Goal: Complete application form: Complete application form

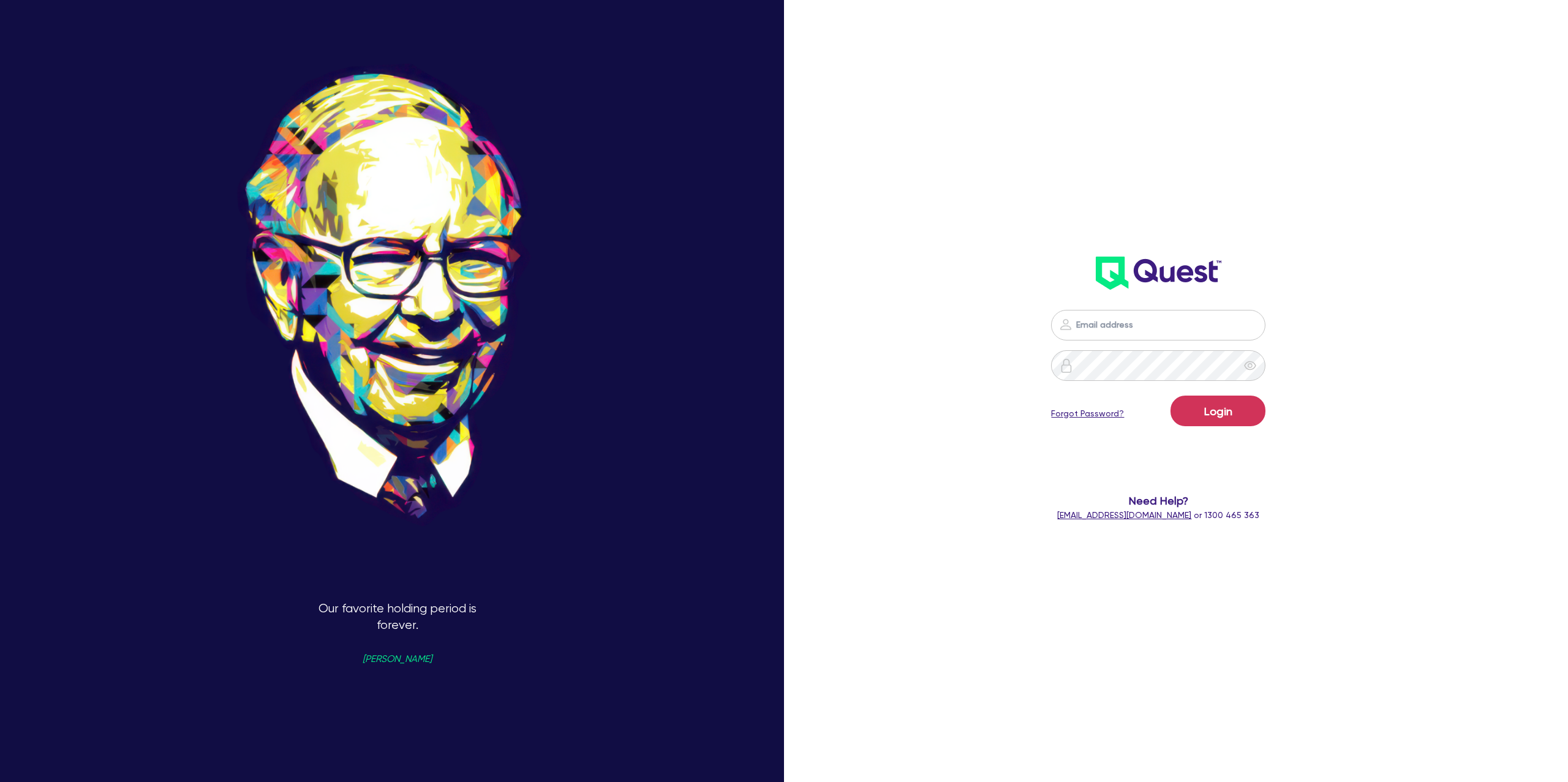
click at [1166, 329] on input "email" at bounding box center [1158, 325] width 214 height 31
type input "[PERSON_NAME][EMAIL_ADDRESS][DOMAIN_NAME]"
drag, startPoint x: 1202, startPoint y: 407, endPoint x: 1193, endPoint y: 399, distance: 12.0
click at [1202, 407] on button "Login" at bounding box center [1218, 411] width 95 height 31
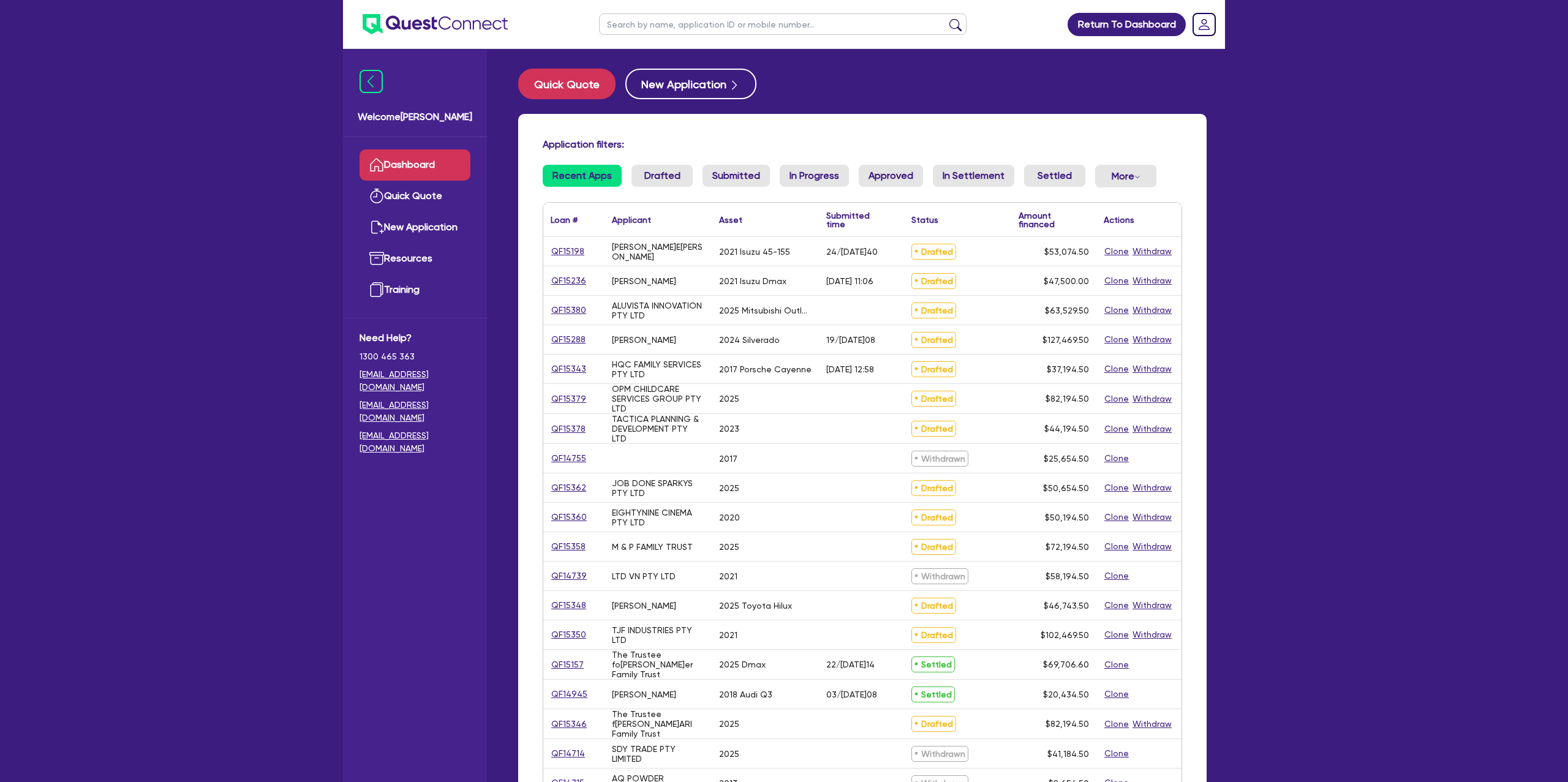
click at [705, 25] on input "text" at bounding box center [782, 24] width 368 height 22
type input "[PERSON_NAME]"
click at [946, 18] on button "submit" at bounding box center [956, 27] width 20 height 17
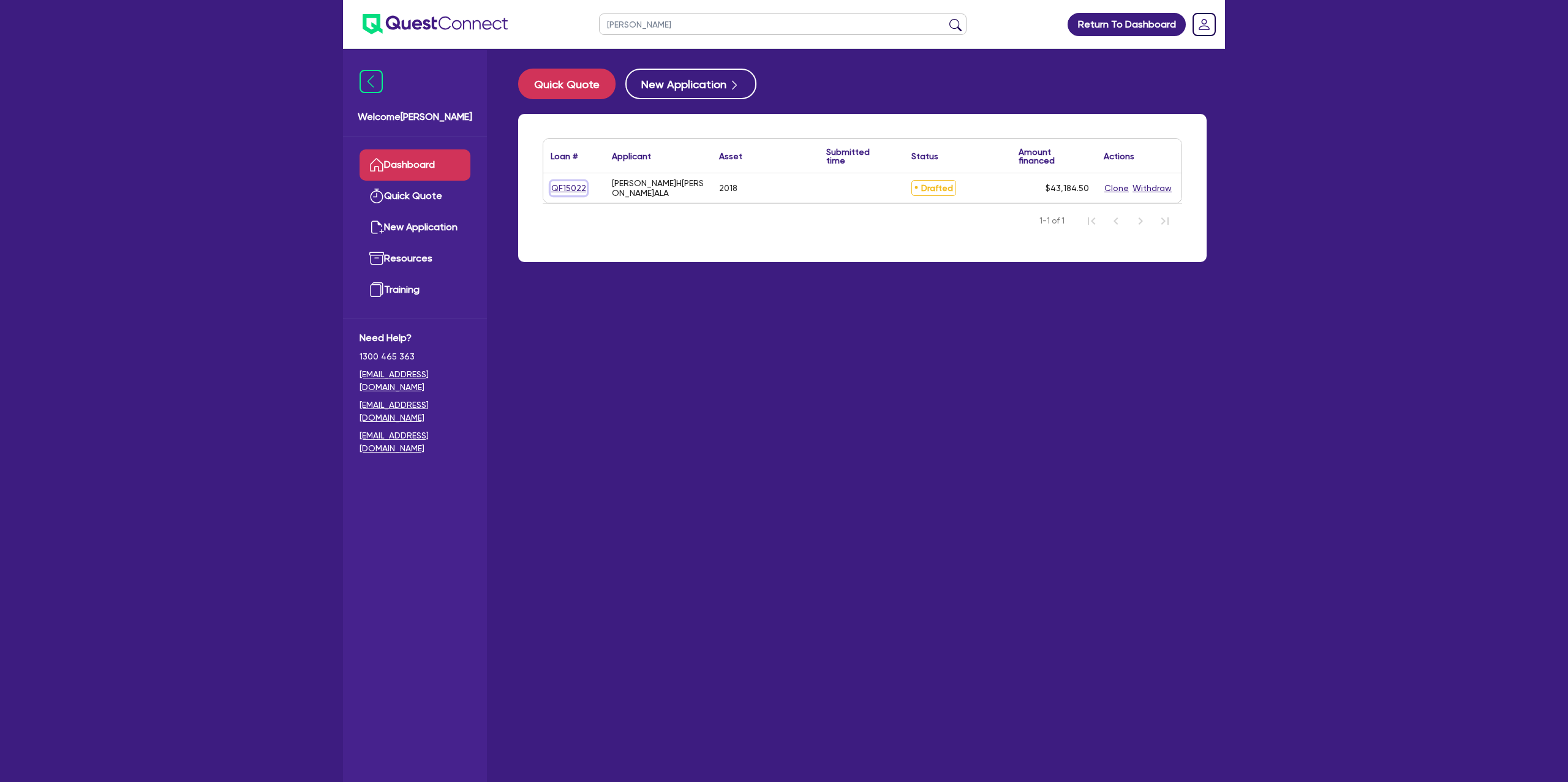
click at [565, 185] on link "QF15022" at bounding box center [569, 189] width 36 height 14
select select "CARS_AND_LIGHT_TRUCKS"
select select "PASSENGER_VEHICLES"
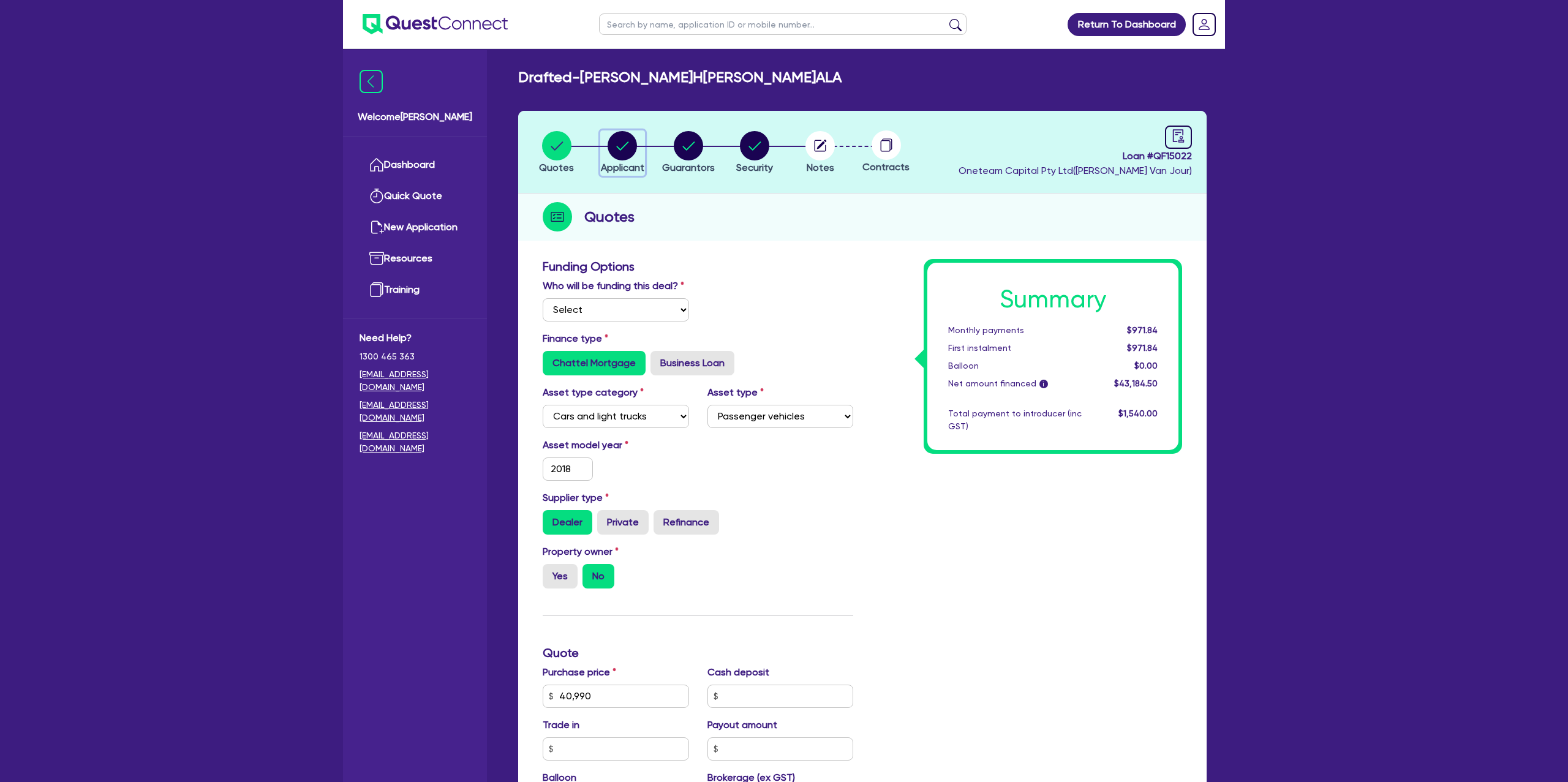
click at [620, 147] on circle "button" at bounding box center [622, 145] width 29 height 29
select select "SOLE_TRADER"
select select "BUILDING_CONSTRUCTION"
select select "TRADES_SERVICES_CONSUMERS"
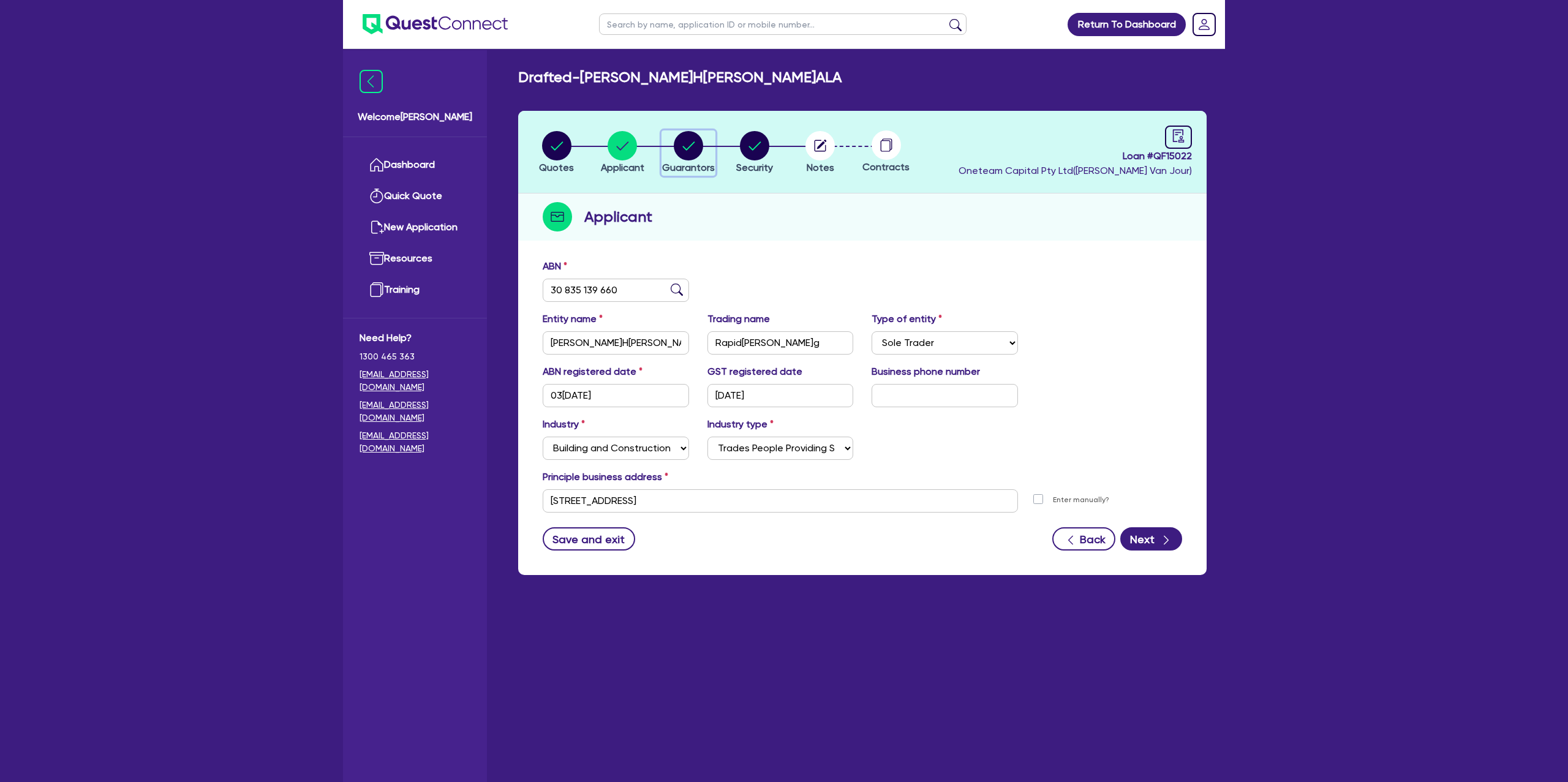
click at [681, 146] on circle "button" at bounding box center [688, 145] width 29 height 29
select select "MRS"
select select "SA"
select select "DE_FACTO"
select select "CASH"
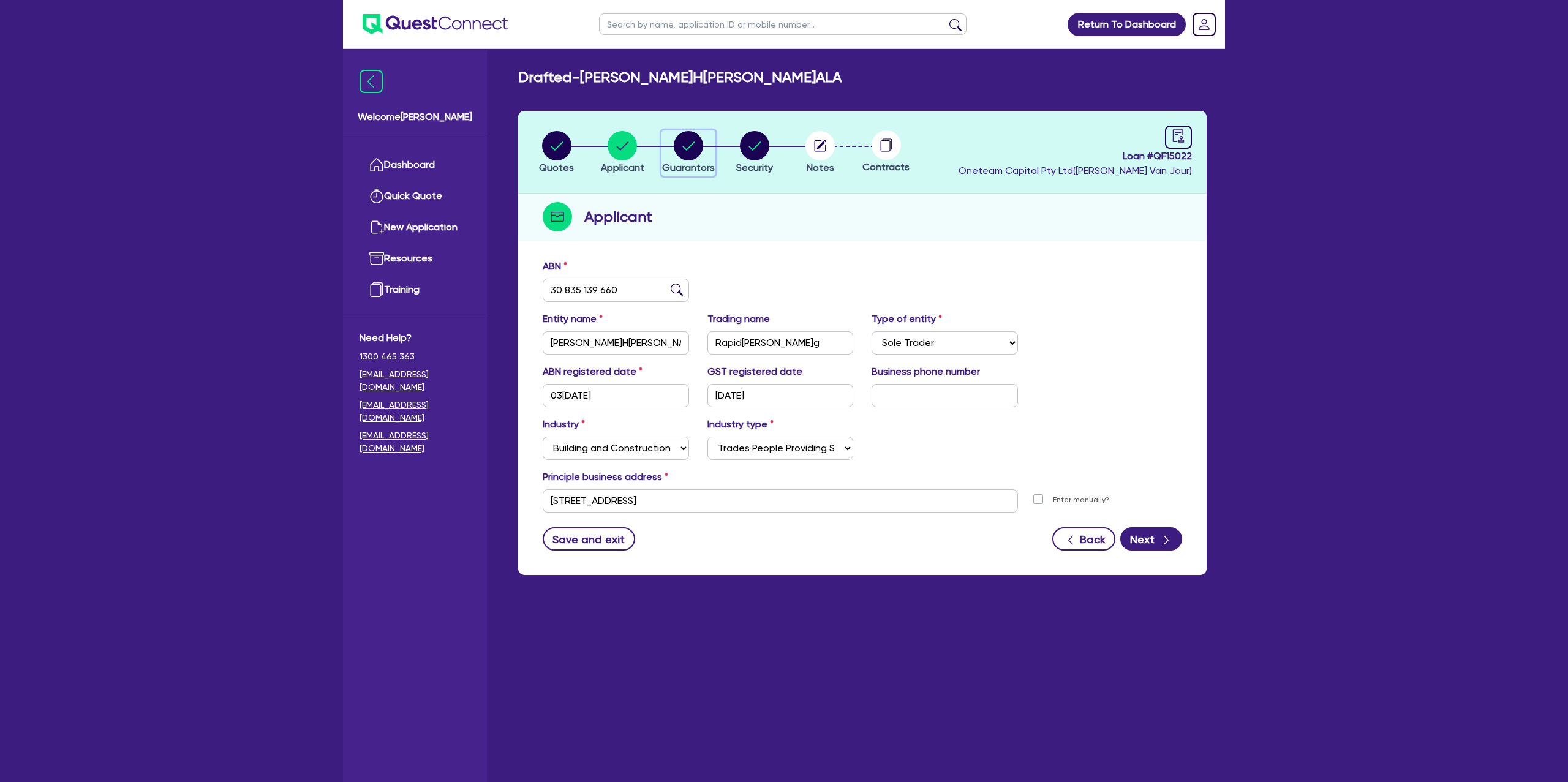
select select "CREDIT_CARD"
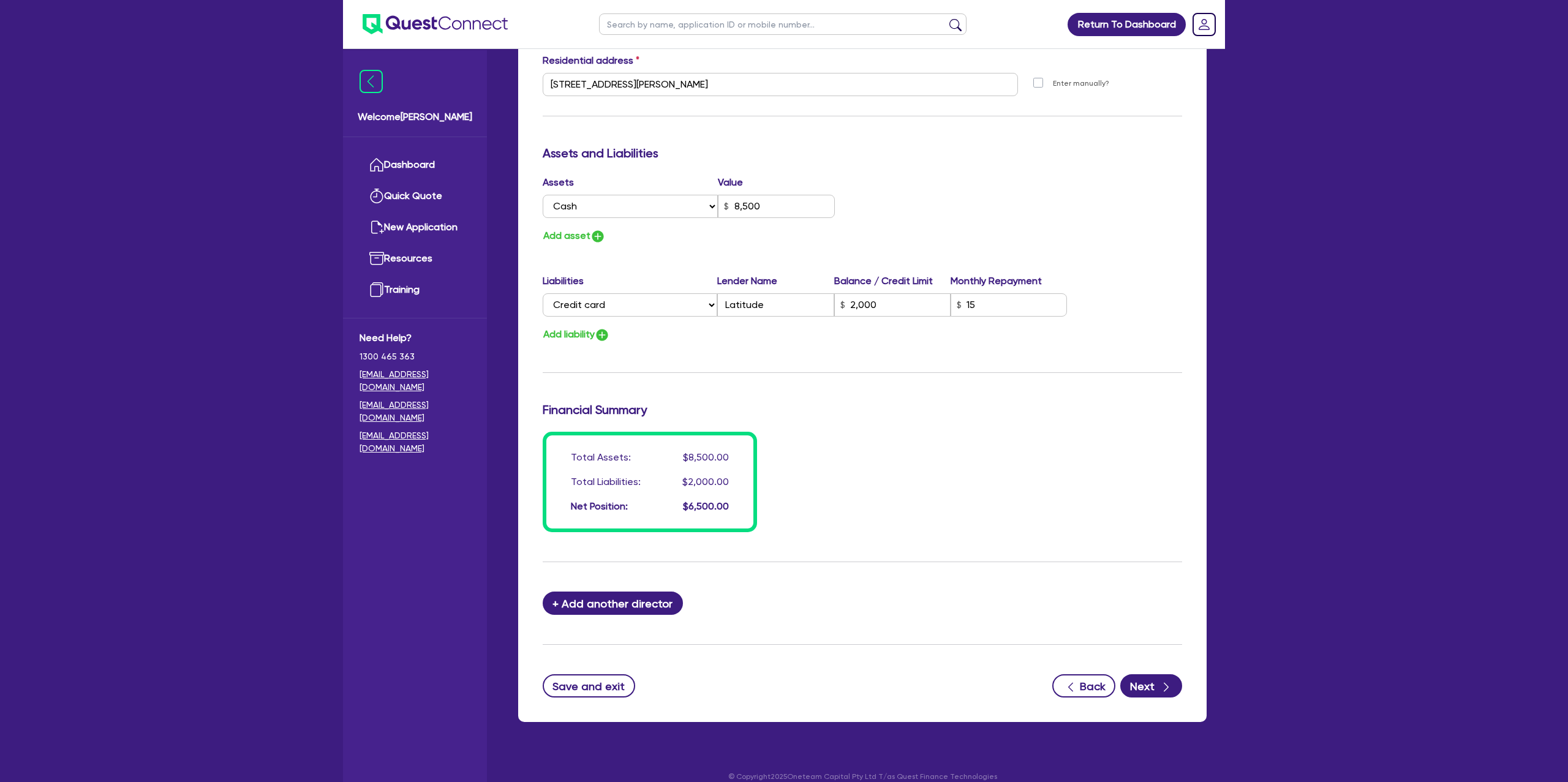
scroll to position [647, 0]
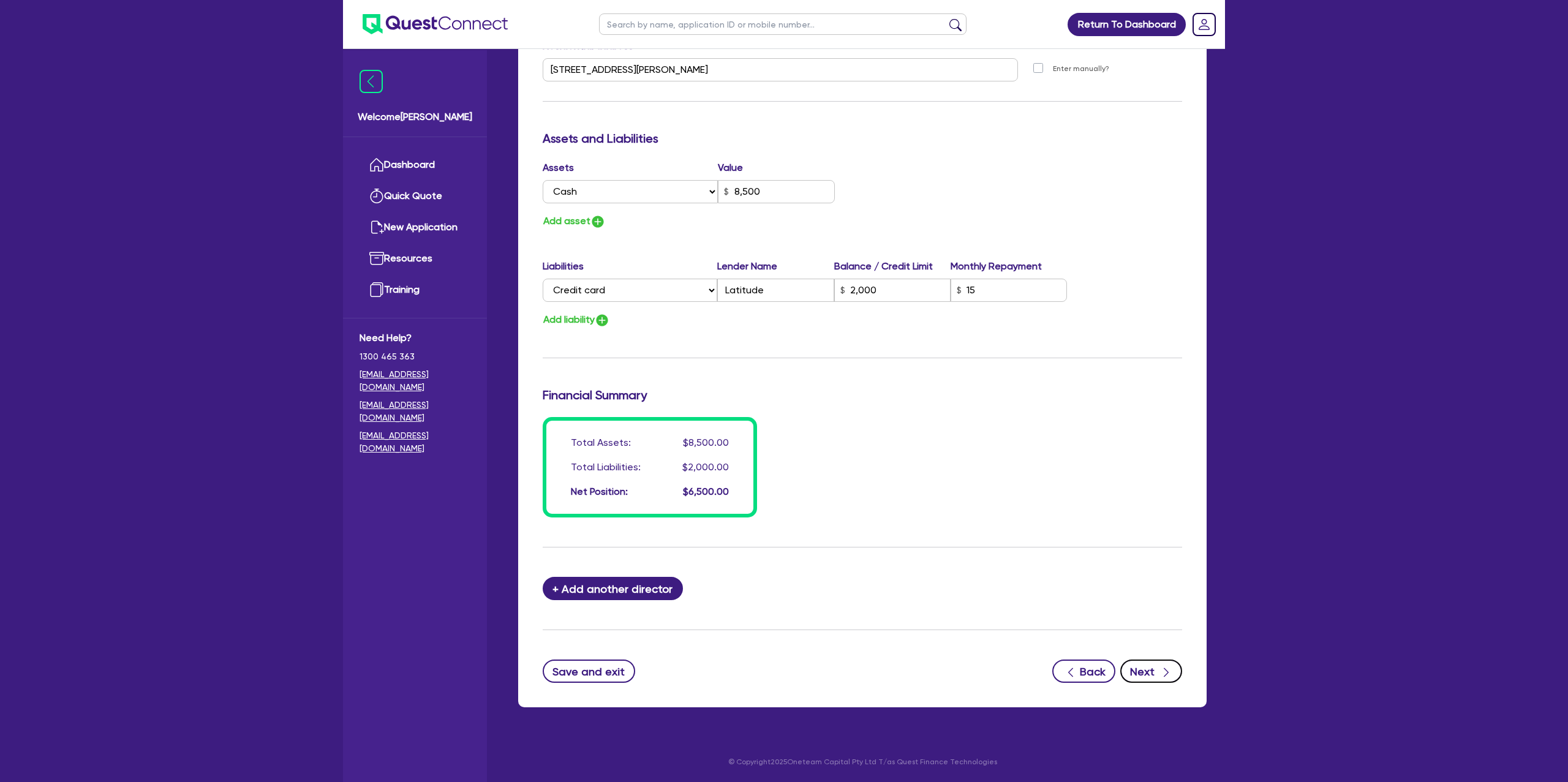
click at [1143, 661] on button "Next" at bounding box center [1151, 671] width 62 height 24
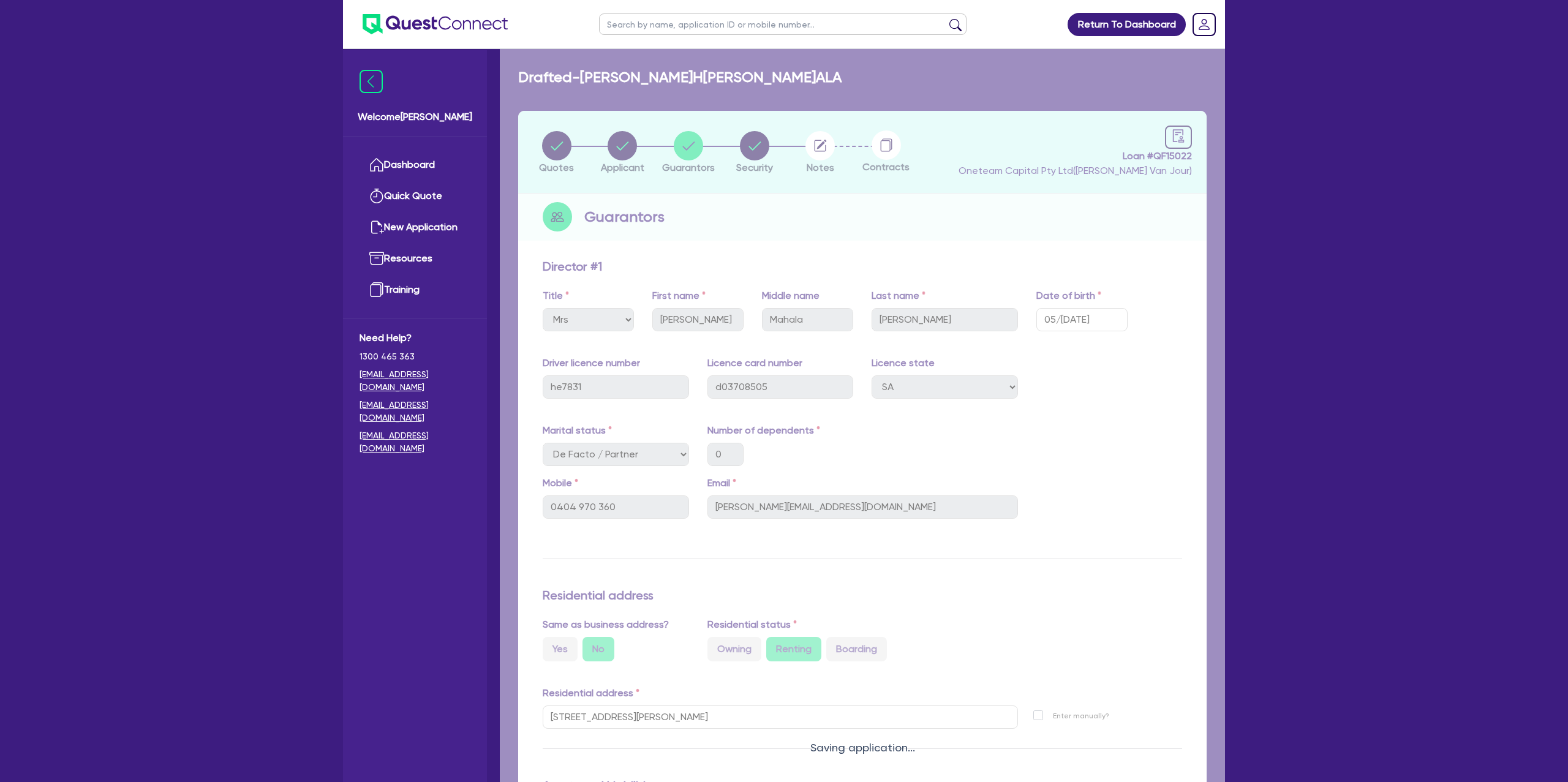
select select "CARS_AND_LIGHT_TRUCKS"
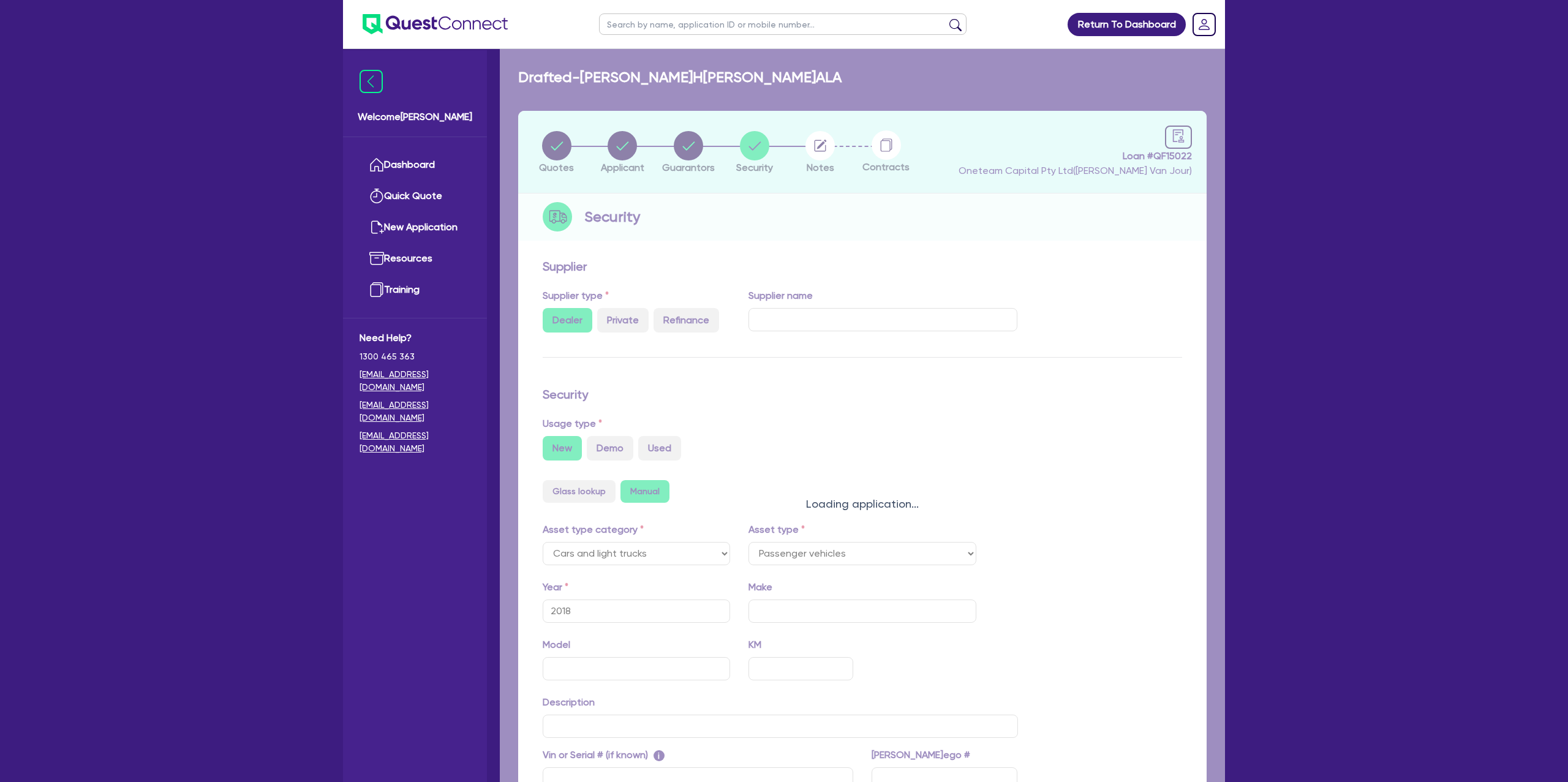
select select "PASSENGER_VEHICLES"
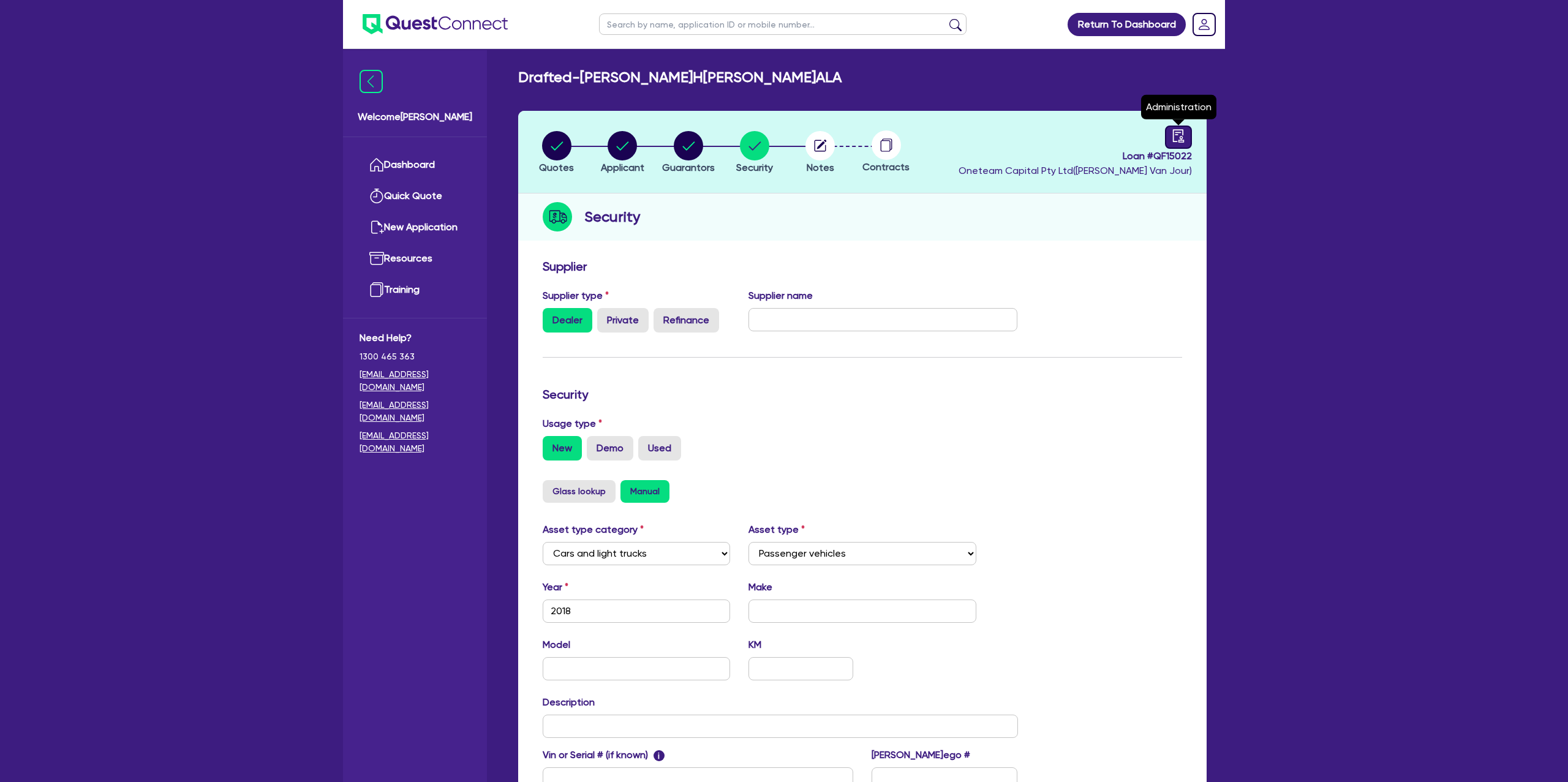
click at [1168, 132] on div at bounding box center [1178, 138] width 27 height 24
select select "DRAFTED_NEW"
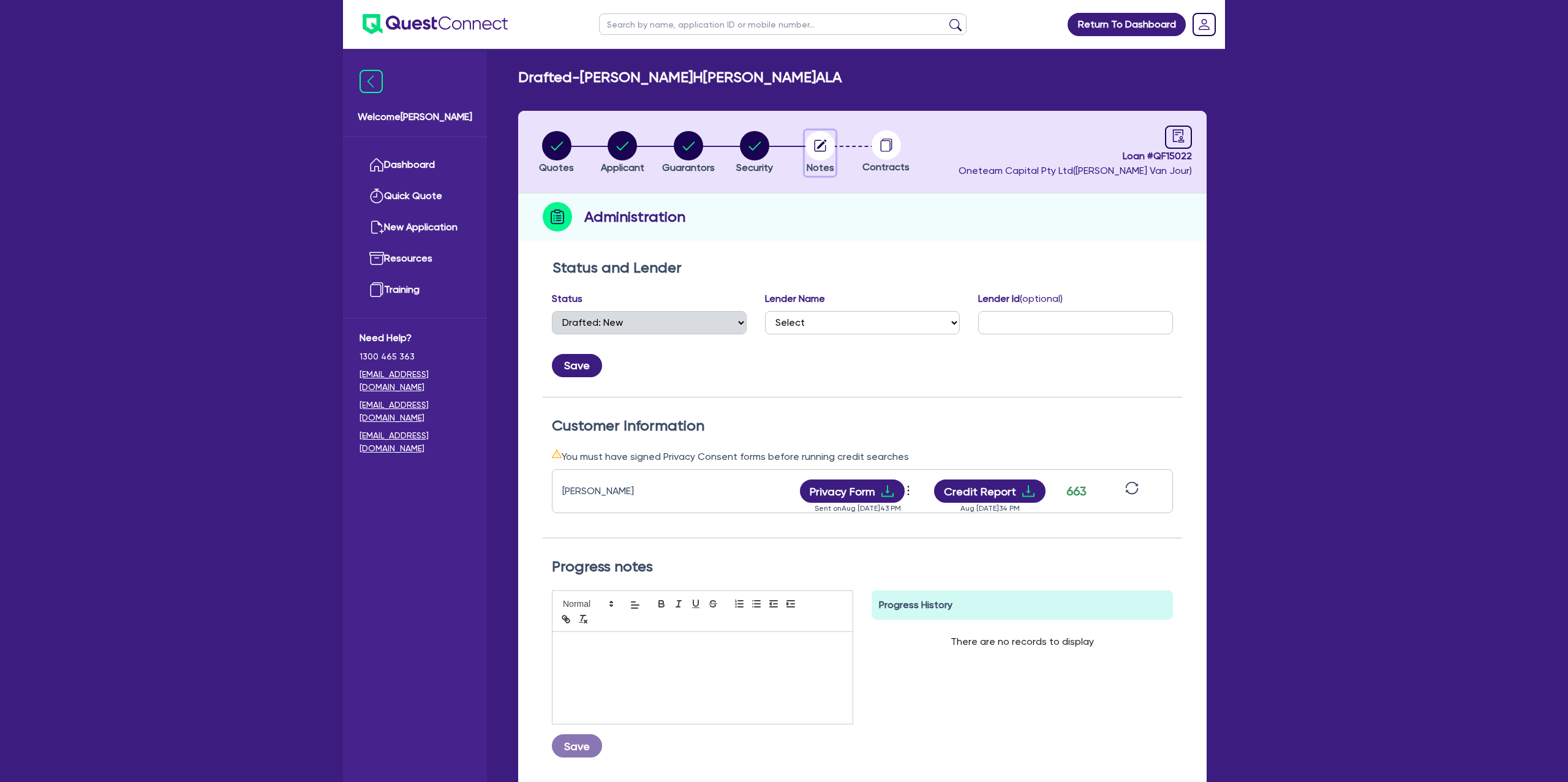
click at [820, 145] on icon "button" at bounding box center [822, 144] width 10 height 10
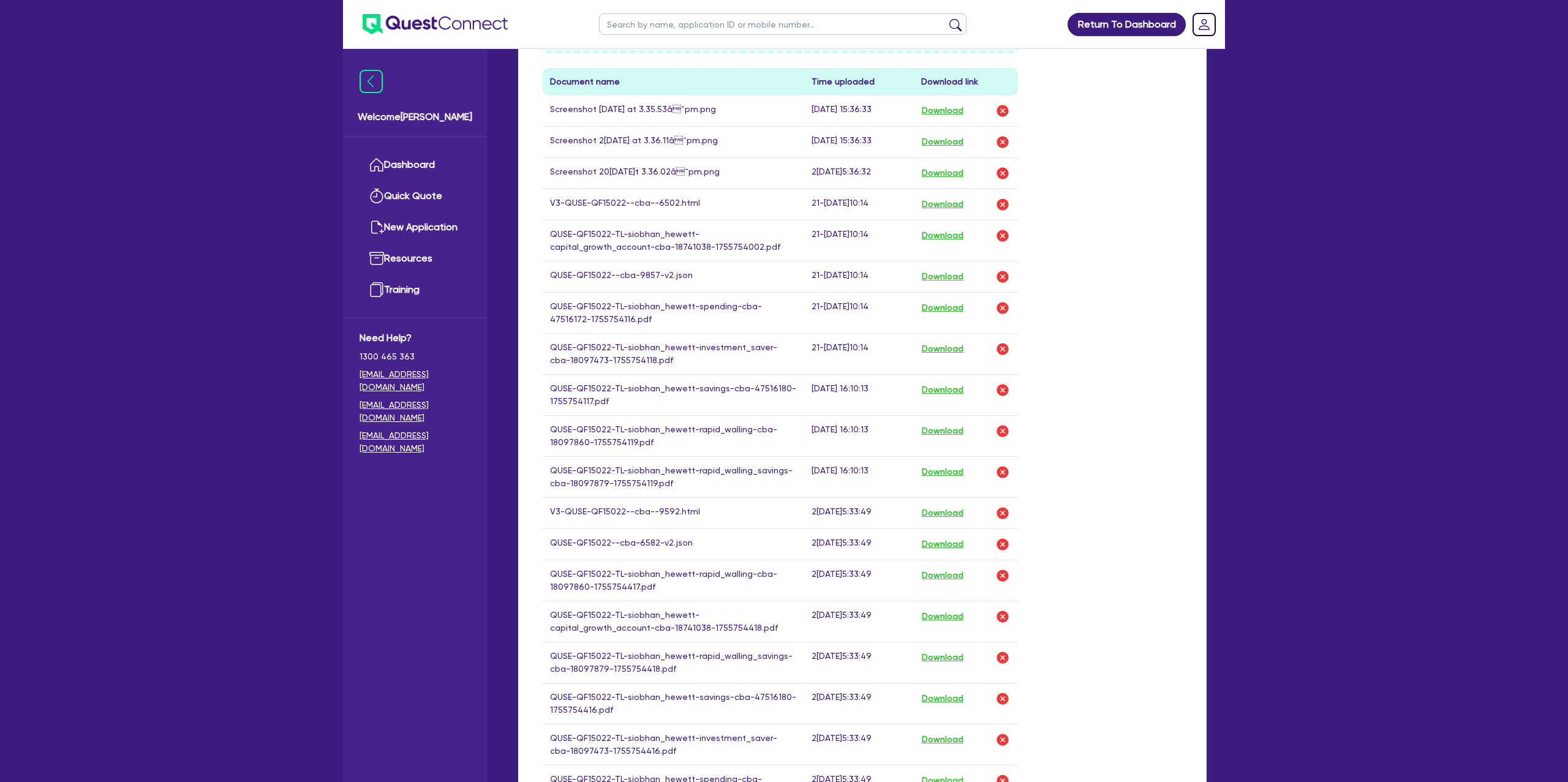
scroll to position [573, 0]
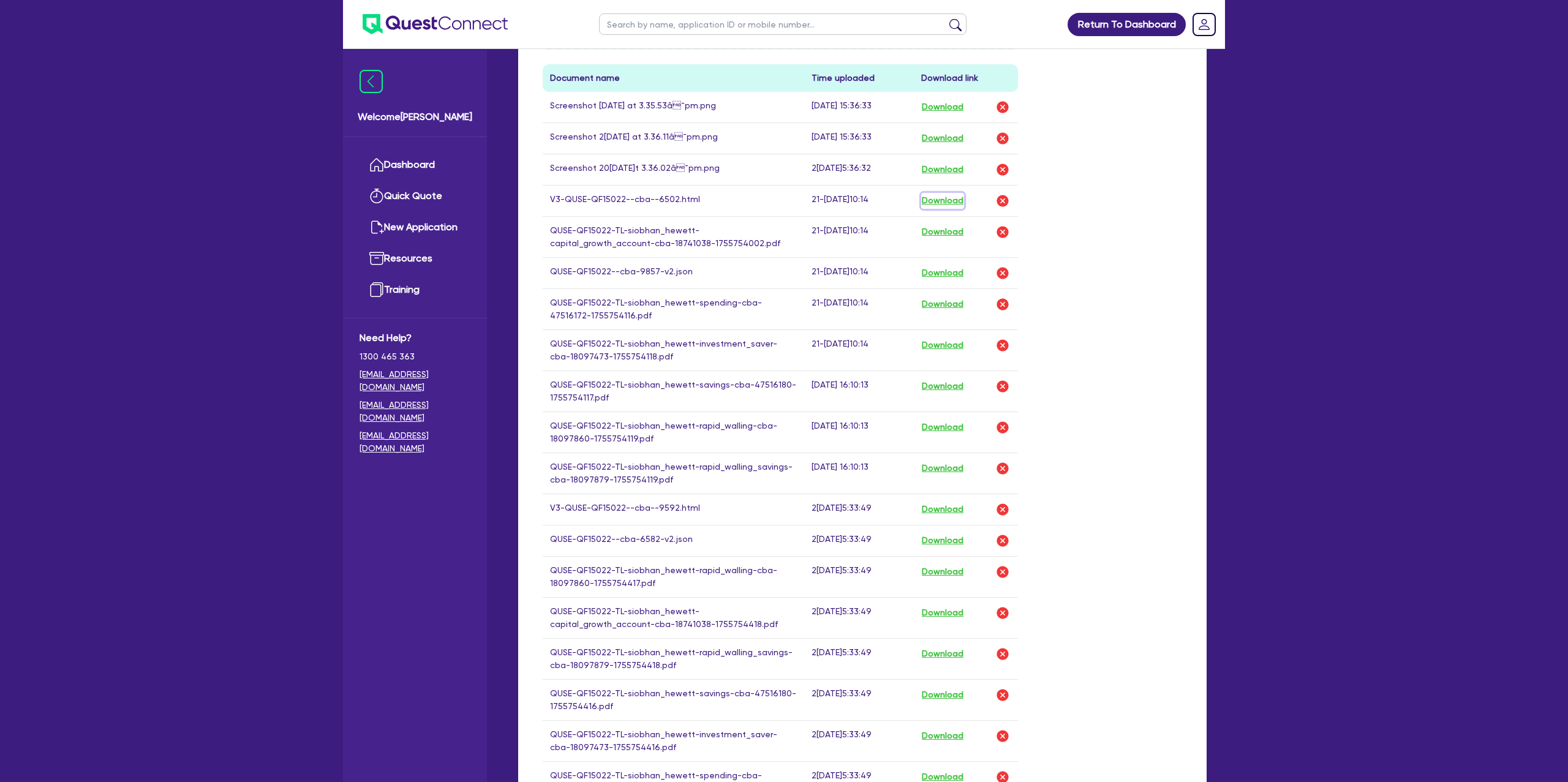
click at [959, 204] on button "Download" at bounding box center [942, 201] width 43 height 16
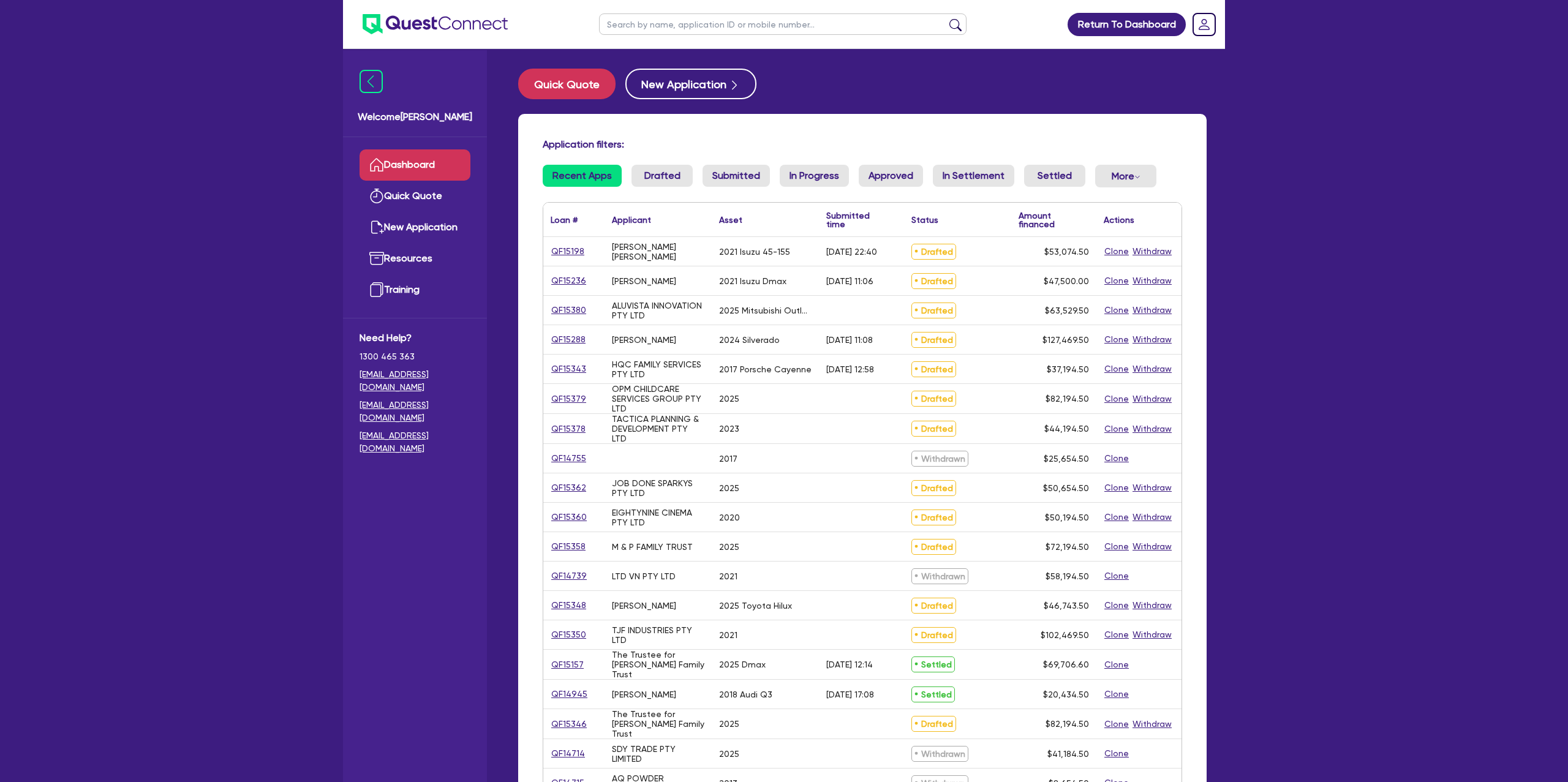
click at [691, 22] on input "text" at bounding box center [782, 24] width 368 height 22
click at [946, 18] on button "submit" at bounding box center [956, 27] width 20 height 17
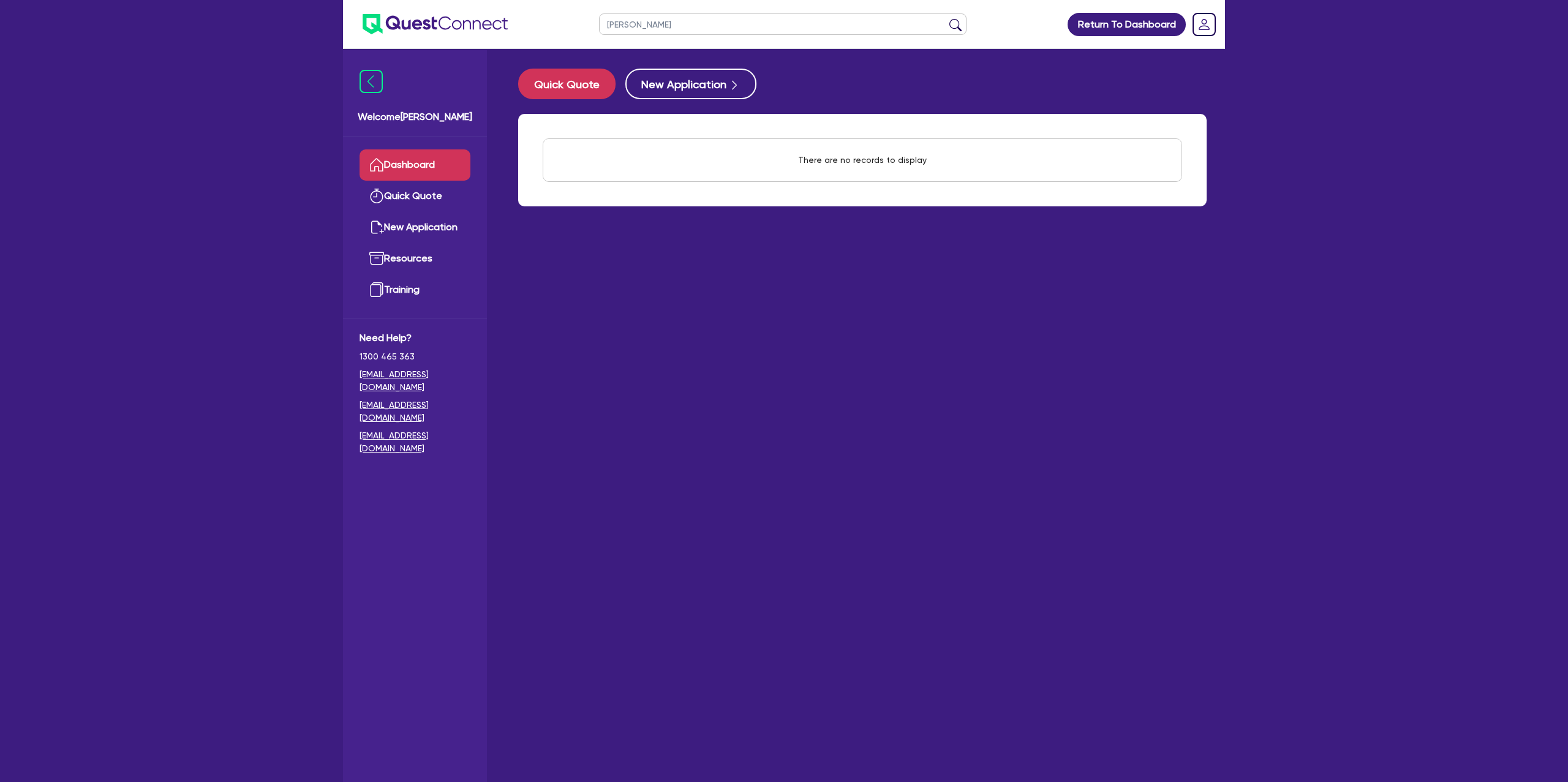
click at [666, 29] on input "Renee" at bounding box center [782, 24] width 368 height 22
type input "Renee"
click at [946, 18] on button "submit" at bounding box center [956, 27] width 20 height 17
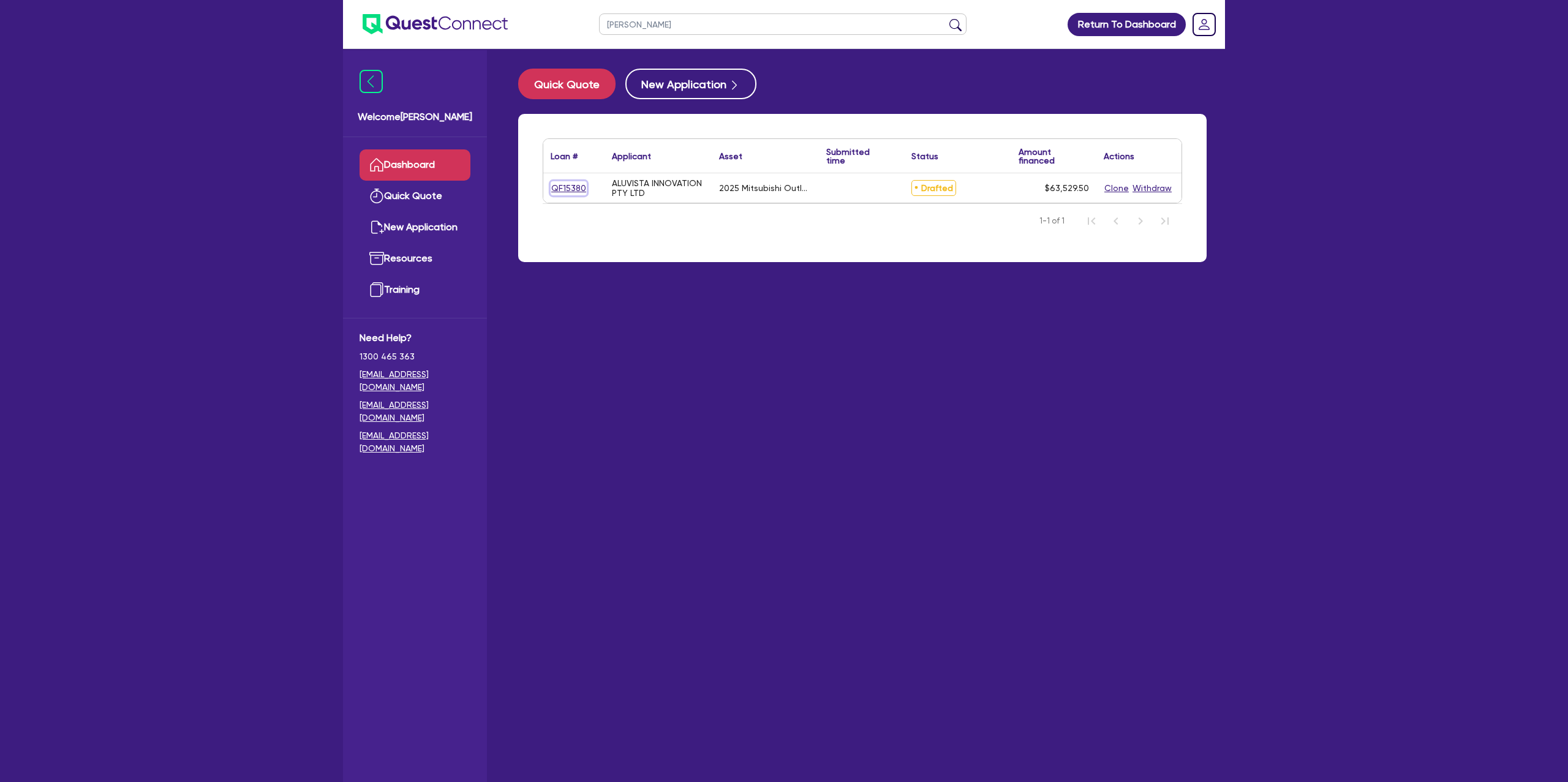
click at [574, 193] on link "QF15380" at bounding box center [569, 189] width 36 height 14
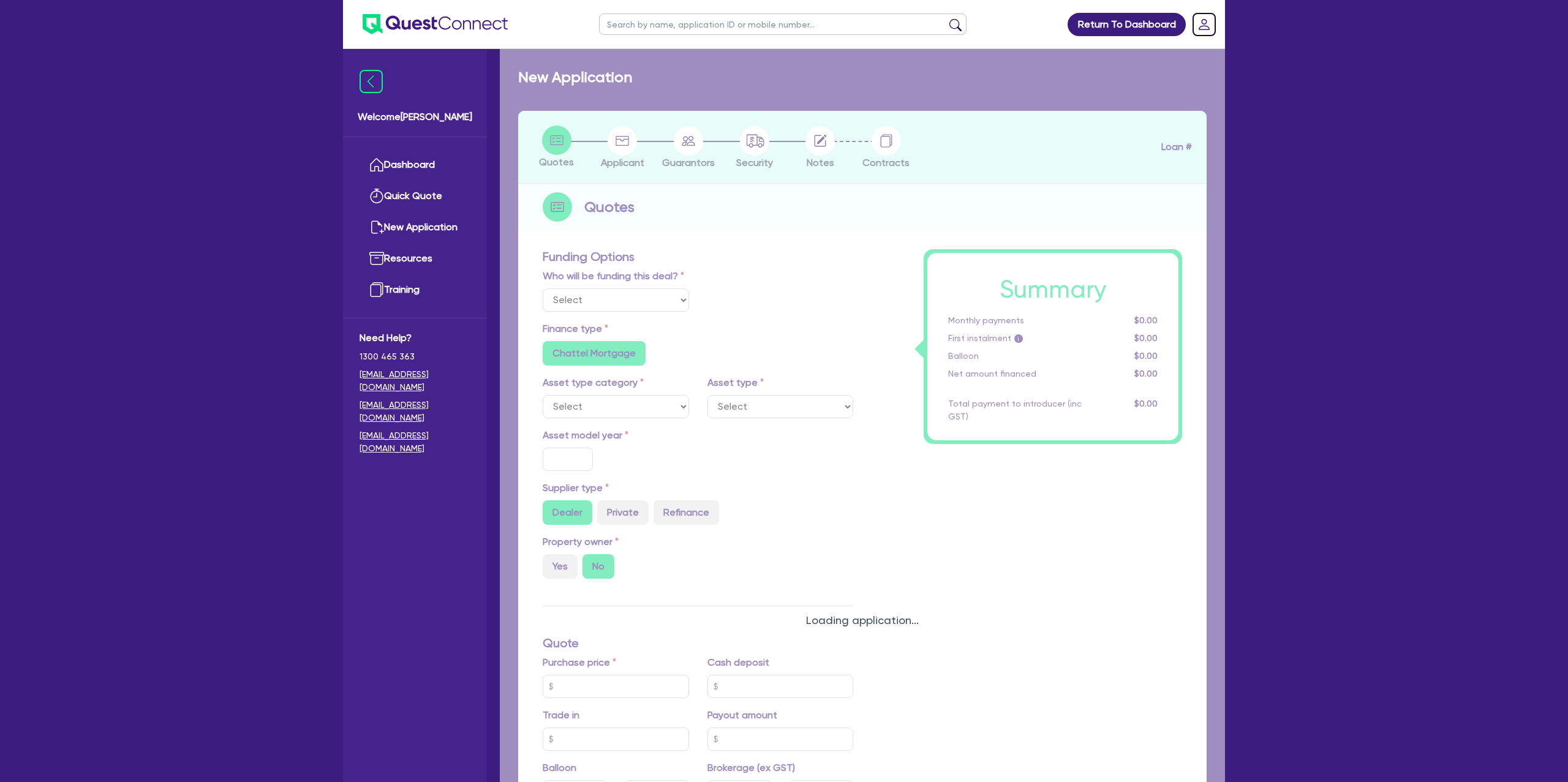
select select "Other"
select select "CARS_AND_LIGHT_TRUCKS"
type input "2025"
radio input "true"
type input "62,000"
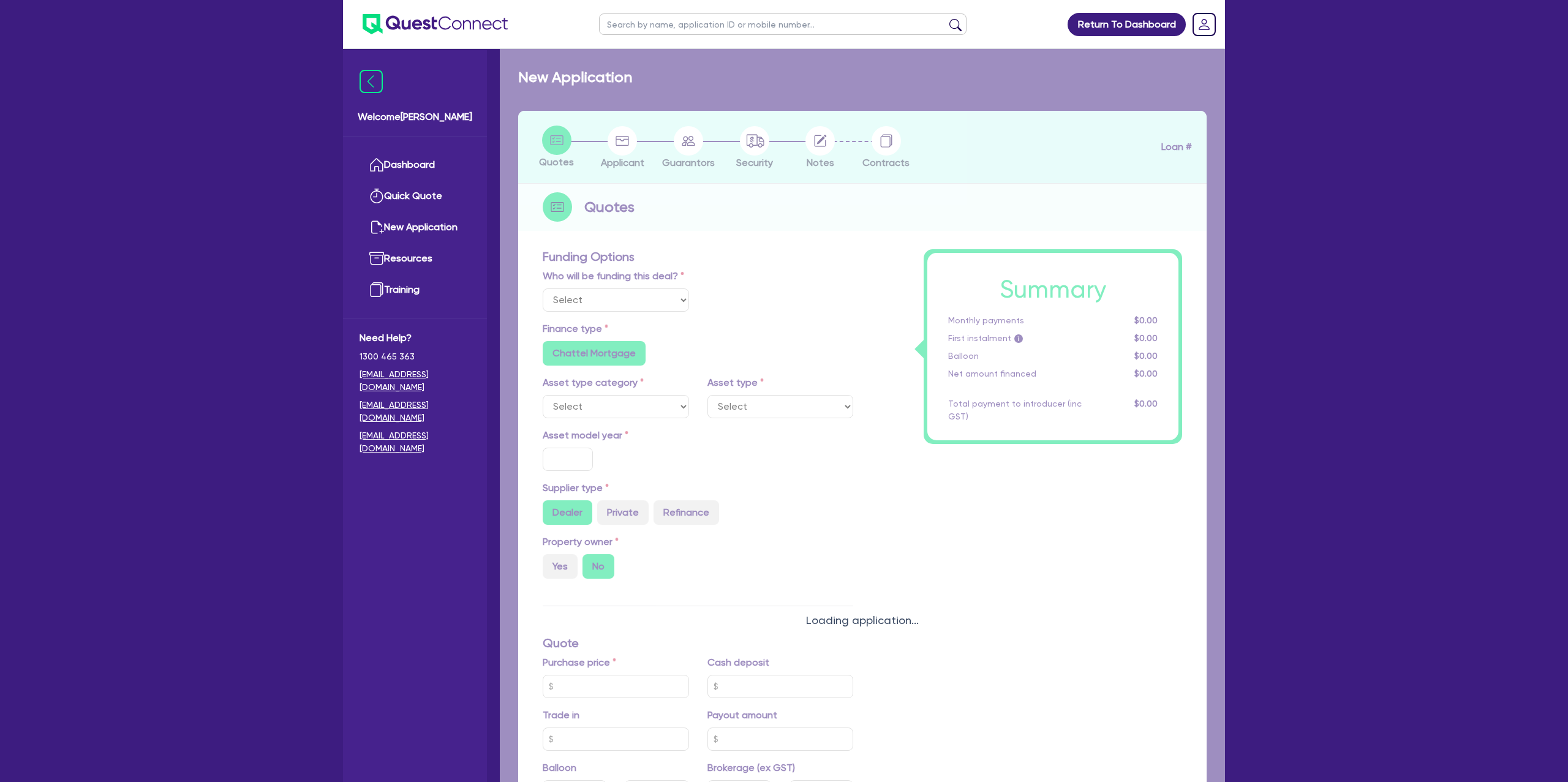
type input "500"
type input "30"
type input "18,600"
radio input "false"
type input "9.99"
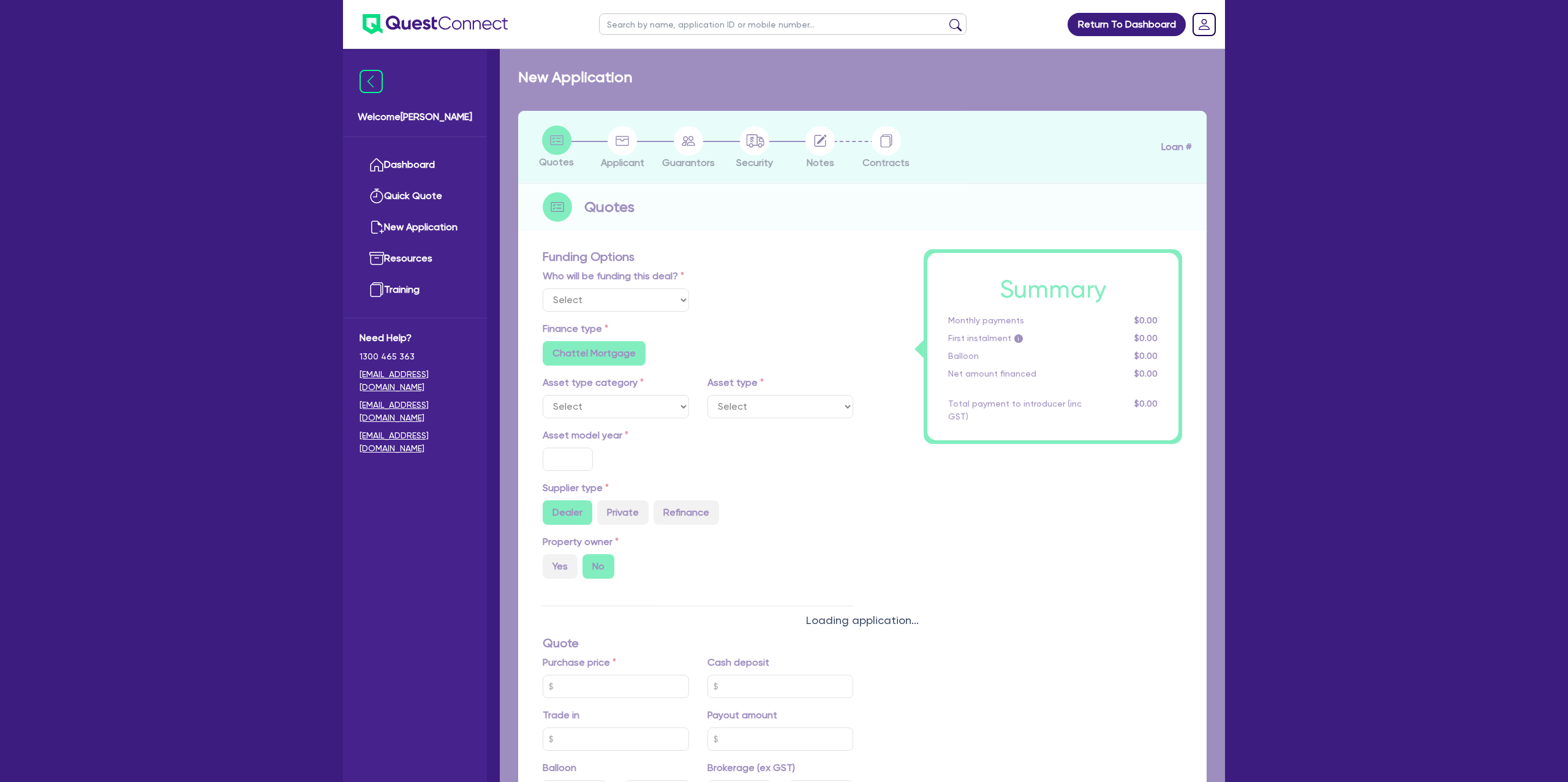
radio input "false"
type input "1,250"
radio input "true"
select select "PASSENGER_VEHICLES"
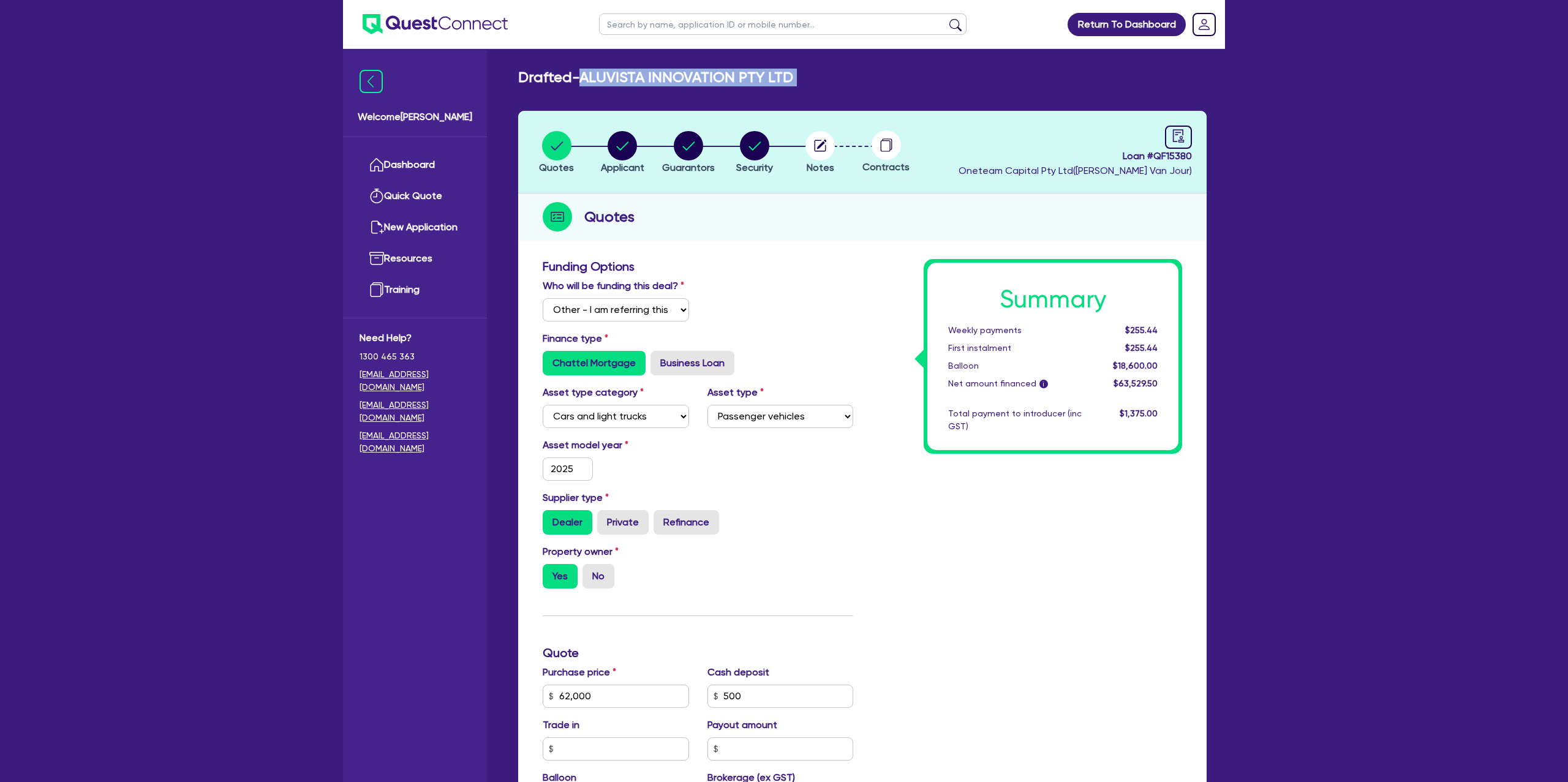
drag, startPoint x: 585, startPoint y: 74, endPoint x: 881, endPoint y: 94, distance: 296.7
click at [881, 94] on div "Drafted - ALUVISTA INNOVATION PTY LTD Quotes Applicant Guarantors Security Note…" at bounding box center [862, 597] width 725 height 1056
copy div "ALUVISTA INNOVATION PTY LTD Quotes Applicant Guarantors Security Notes"
click at [626, 136] on circle "button" at bounding box center [622, 145] width 29 height 29
select select "COMPANY"
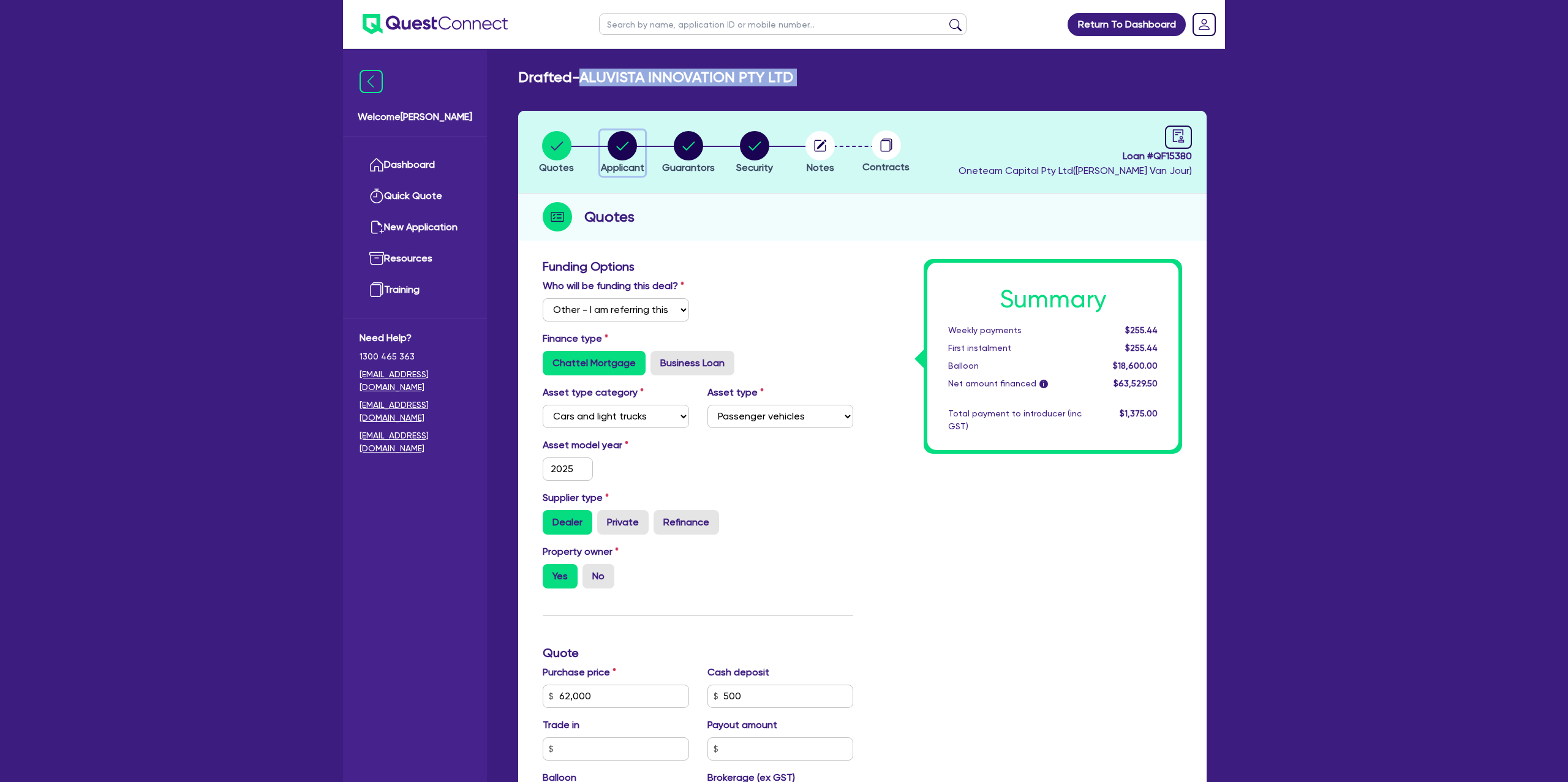
select select "BUILDING_CONSTRUCTION"
select select "TRADES_SERVICES_CONSUMERS"
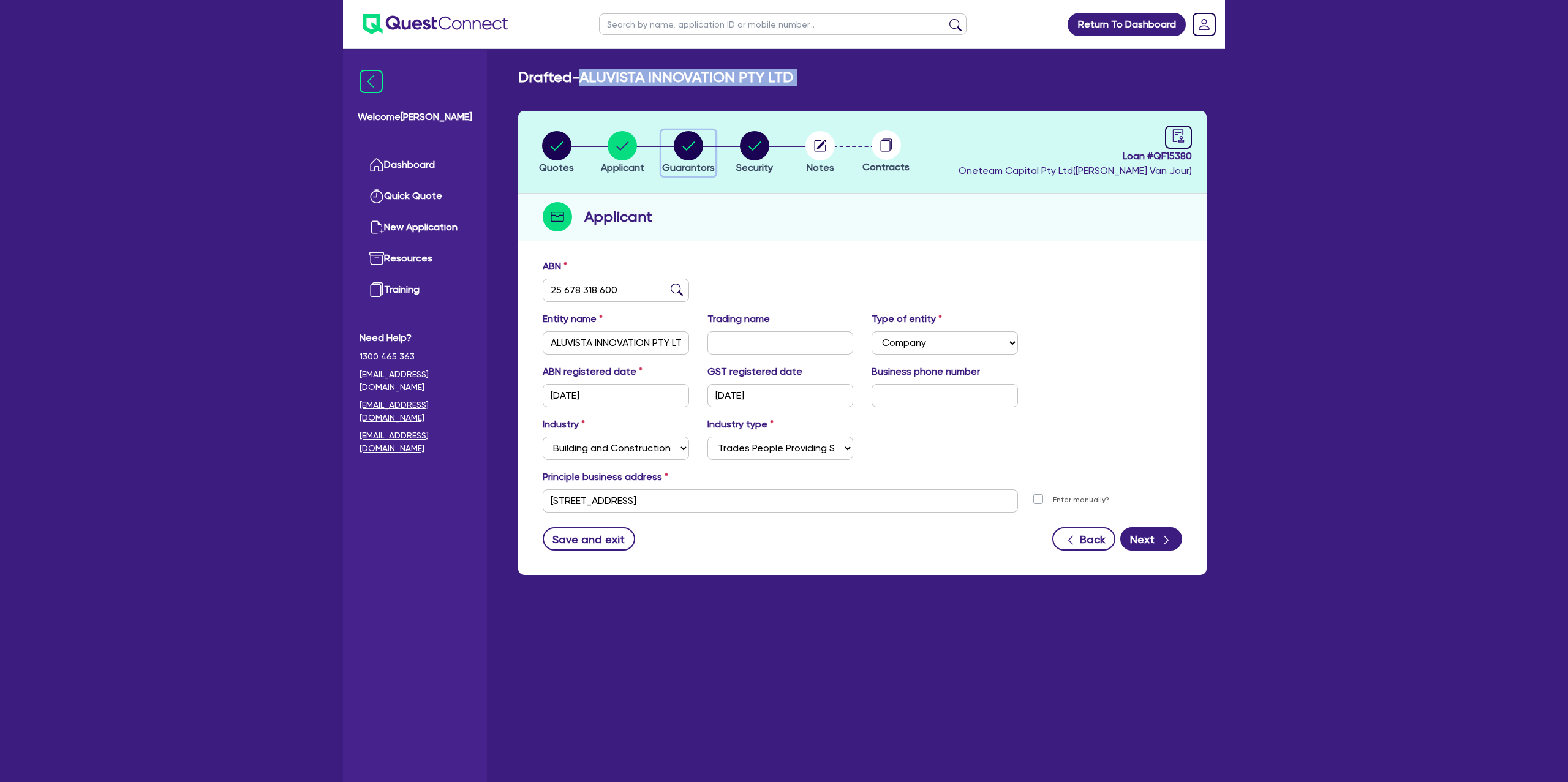
click at [689, 146] on circle "button" at bounding box center [688, 145] width 29 height 29
select select "MR"
select select "[GEOGRAPHIC_DATA]"
select select "DE_FACTO"
select select "PROPERTY"
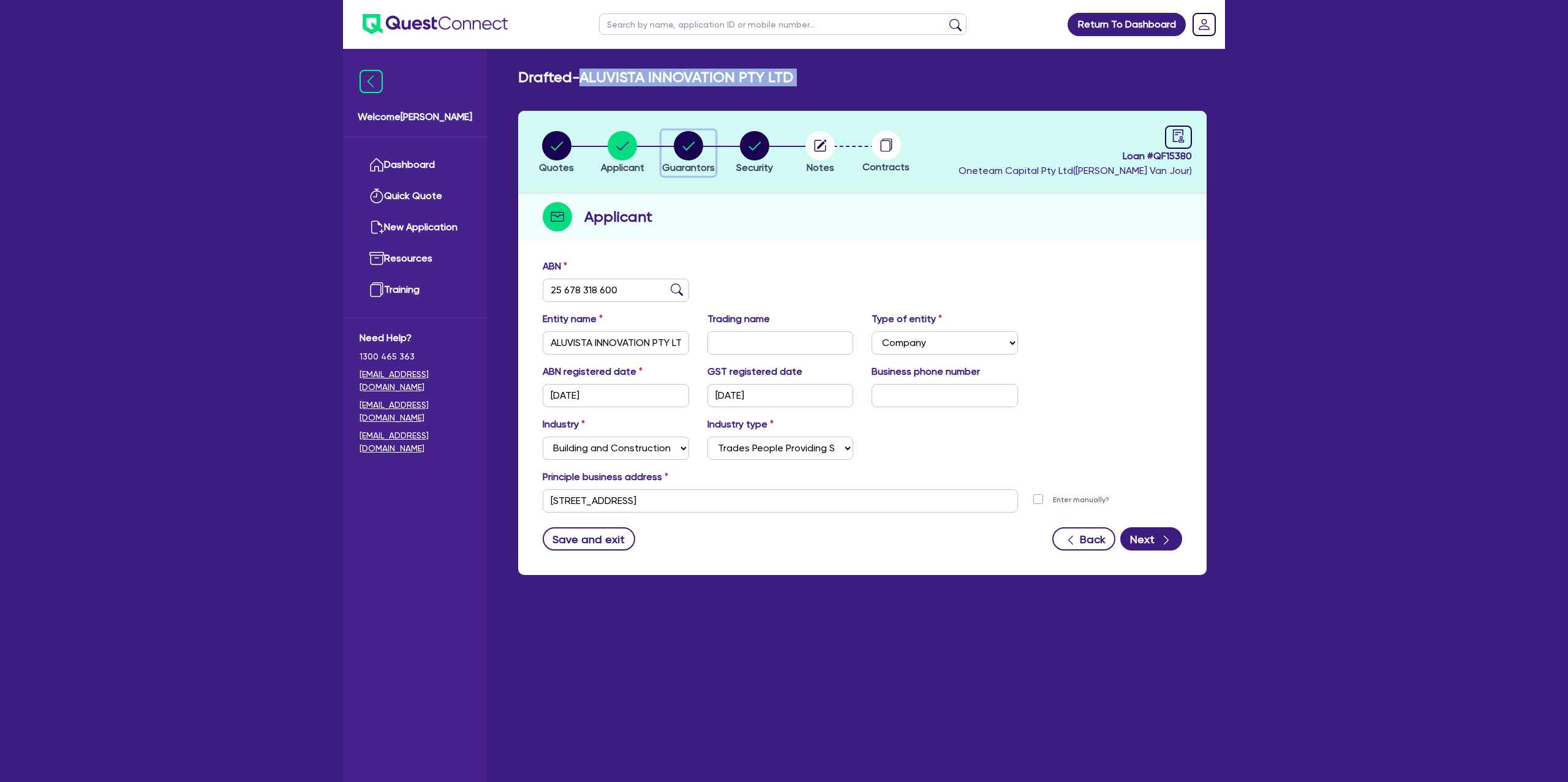
select select "CASH"
select select "MORTGAGE"
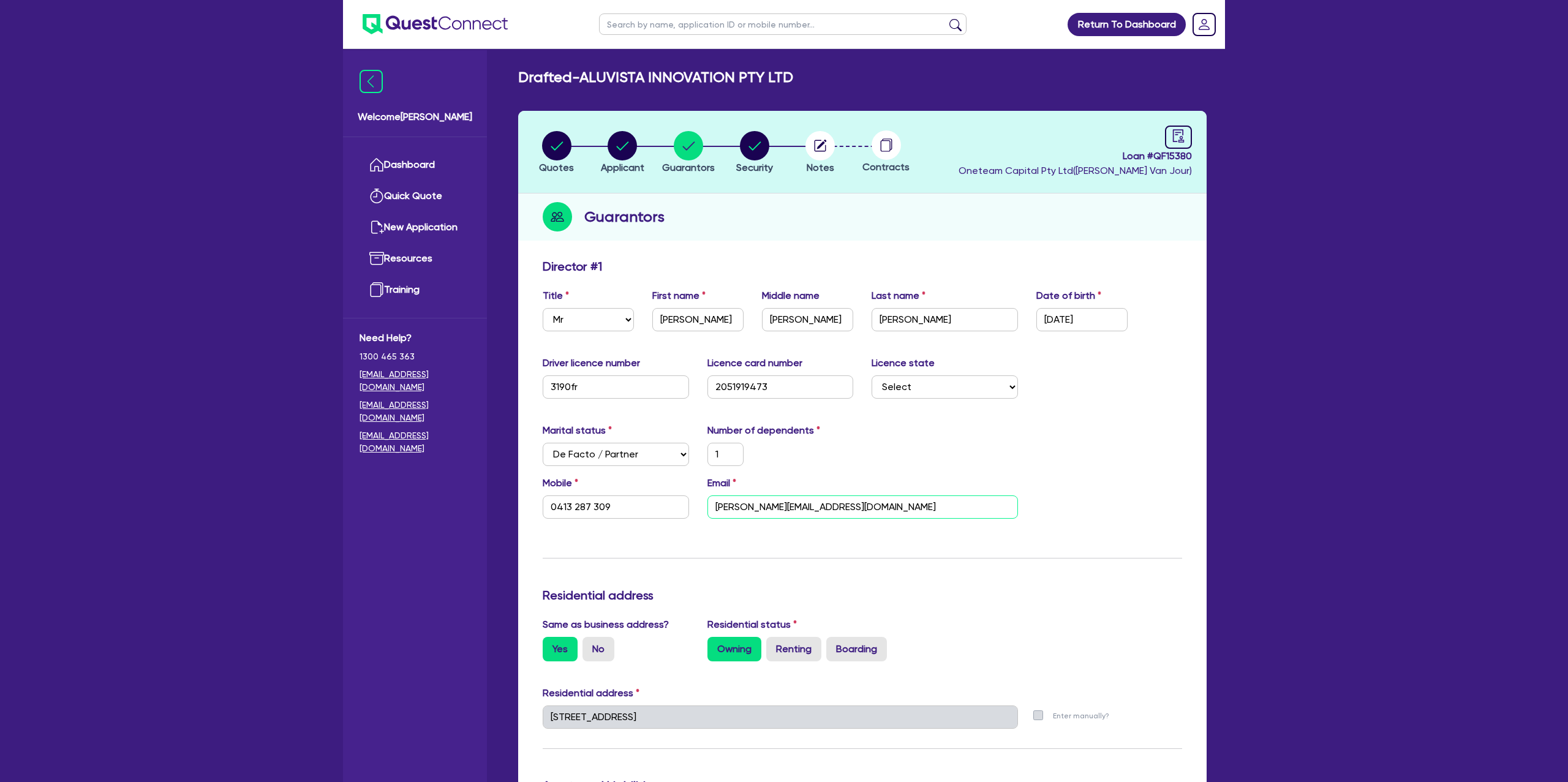
click at [749, 508] on input "renee@aluna.net.au" at bounding box center [863, 507] width 311 height 24
click at [623, 148] on circle "button" at bounding box center [622, 145] width 29 height 29
select select "COMPANY"
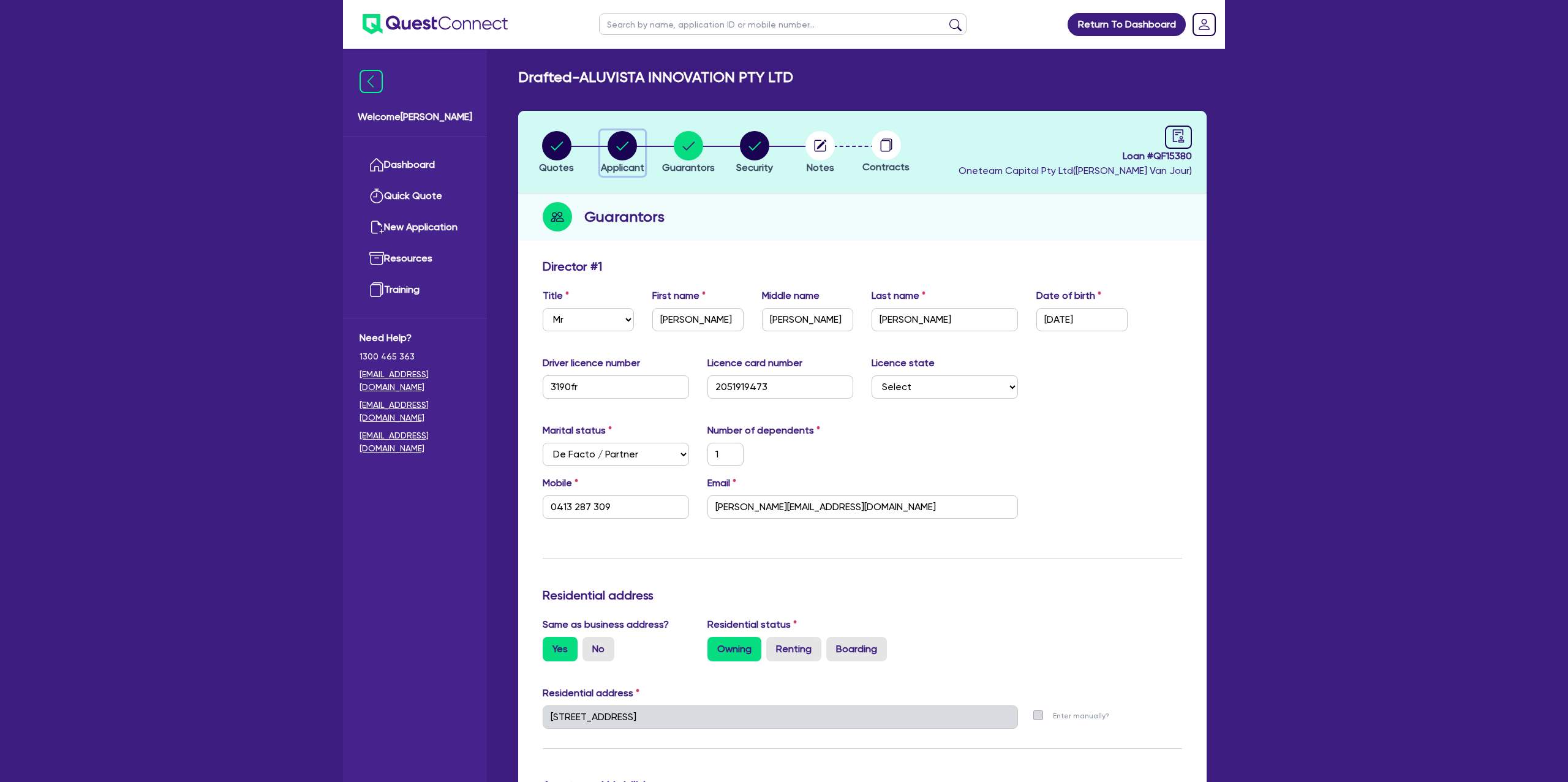
select select "BUILDING_CONSTRUCTION"
select select "TRADES_SERVICES_CONSUMERS"
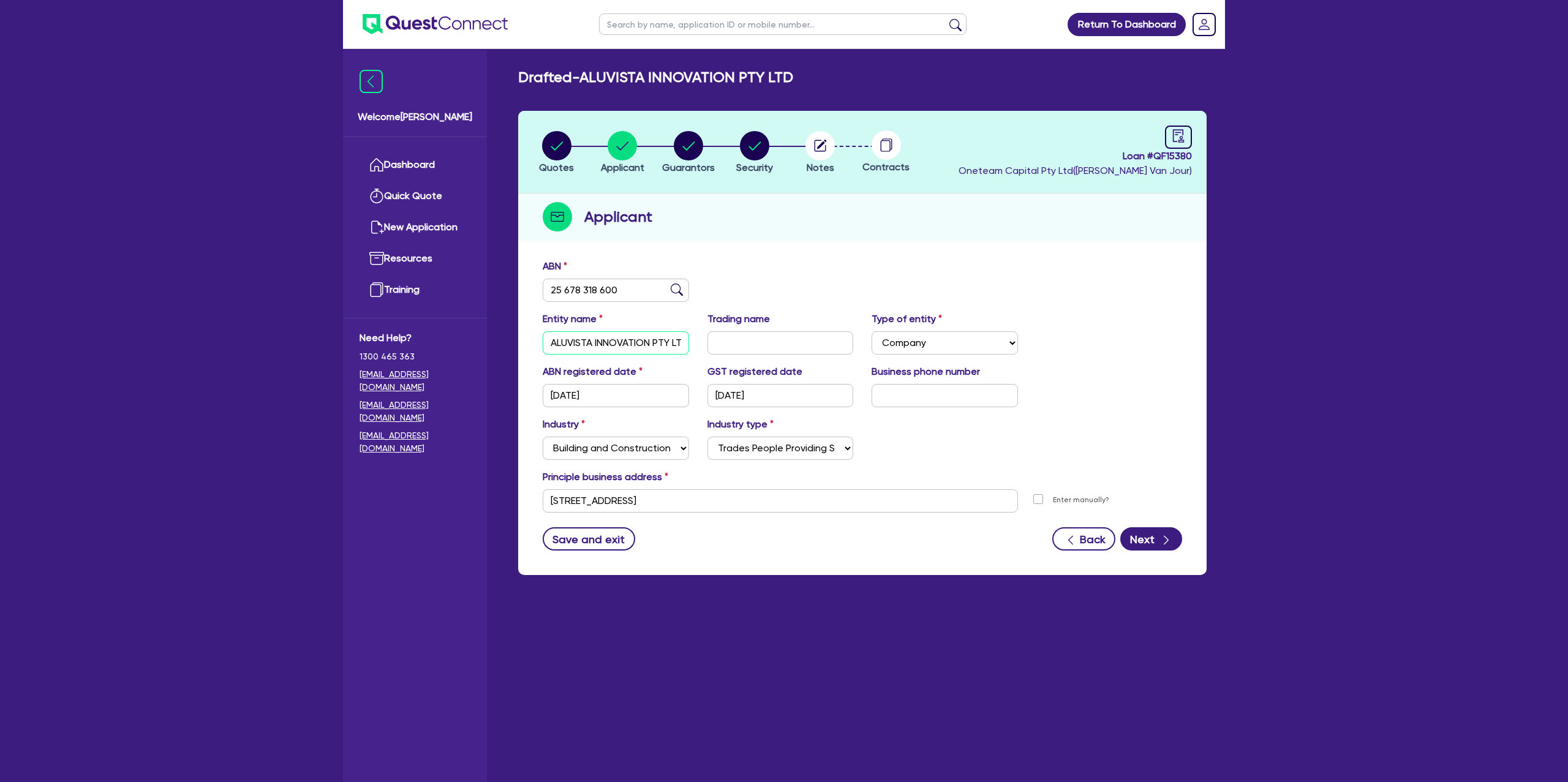
click at [588, 343] on input "ALUVISTA INNOVATION PTY LTD" at bounding box center [615, 343] width 146 height 24
click at [621, 353] on div "Entity name ALUVISTA INNOVATION PTY LTD Trading name Type of entity Select Sole…" at bounding box center [862, 338] width 658 height 52
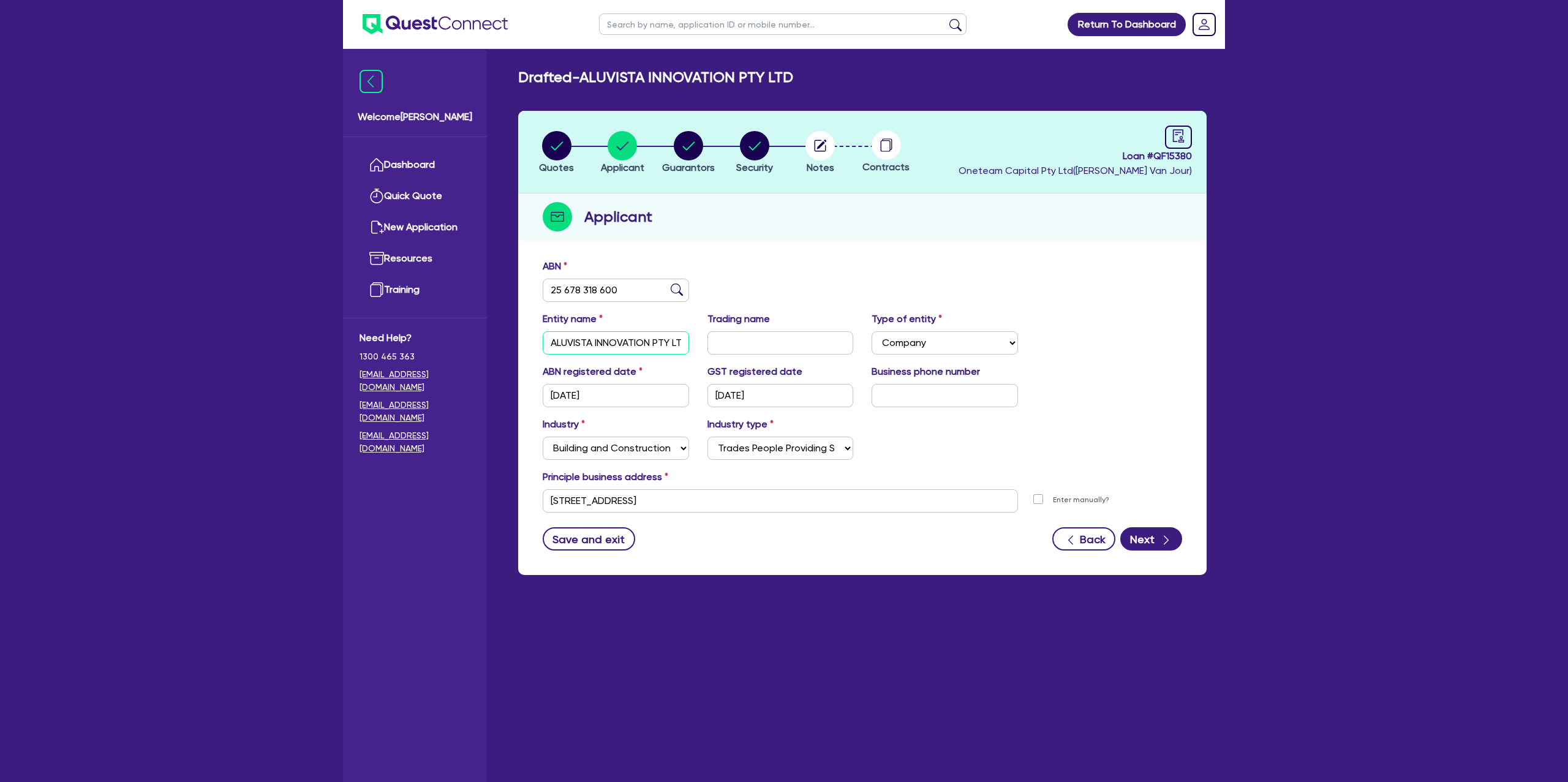
click at [617, 335] on input "ALUVISTA INNOVATION PTY LTD" at bounding box center [615, 343] width 146 height 24
click at [617, 336] on input "ALUVISTA INNOVATION PTY LTD" at bounding box center [615, 343] width 146 height 24
click at [617, 337] on input "ALUVISTA INNOVATION PTY LTD" at bounding box center [615, 343] width 146 height 24
click at [653, 505] on input "21 Bowada St Bomaderry NSW 2541" at bounding box center [780, 501] width 476 height 24
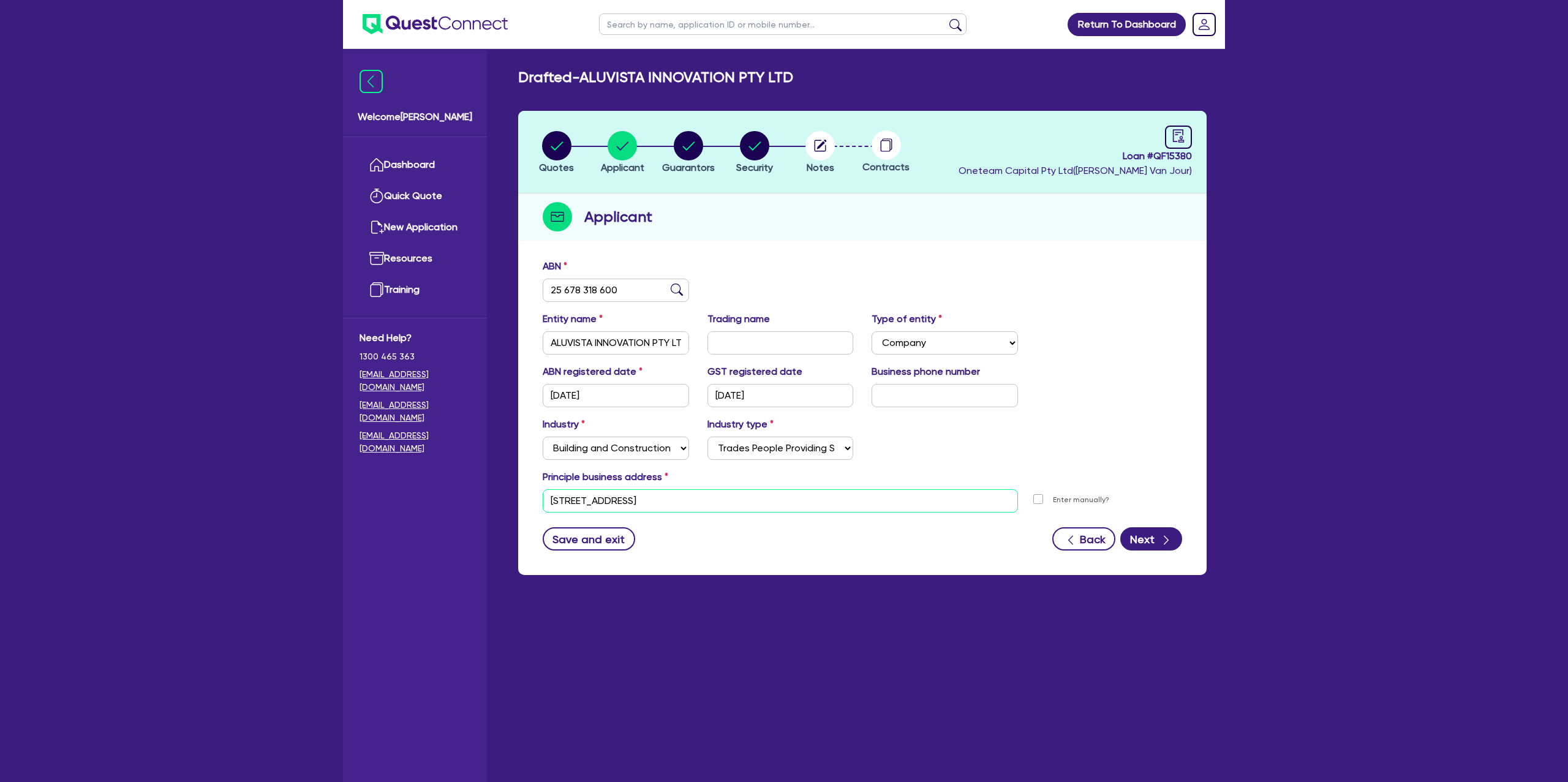
click at [653, 505] on input "21 Bowada St Bomaderry NSW 2541" at bounding box center [780, 501] width 476 height 24
drag, startPoint x: 617, startPoint y: 288, endPoint x: 541, endPoint y: 280, distance: 76.4
click at [535, 283] on div "ABN 25 678 318 600" at bounding box center [616, 280] width 165 height 43
click at [801, 237] on div "Quotes Applicant Guarantors Security Notes Contracts Loan # QF15380 Oneteam Cap…" at bounding box center [862, 343] width 689 height 464
click at [571, 143] on div "button" at bounding box center [556, 145] width 35 height 29
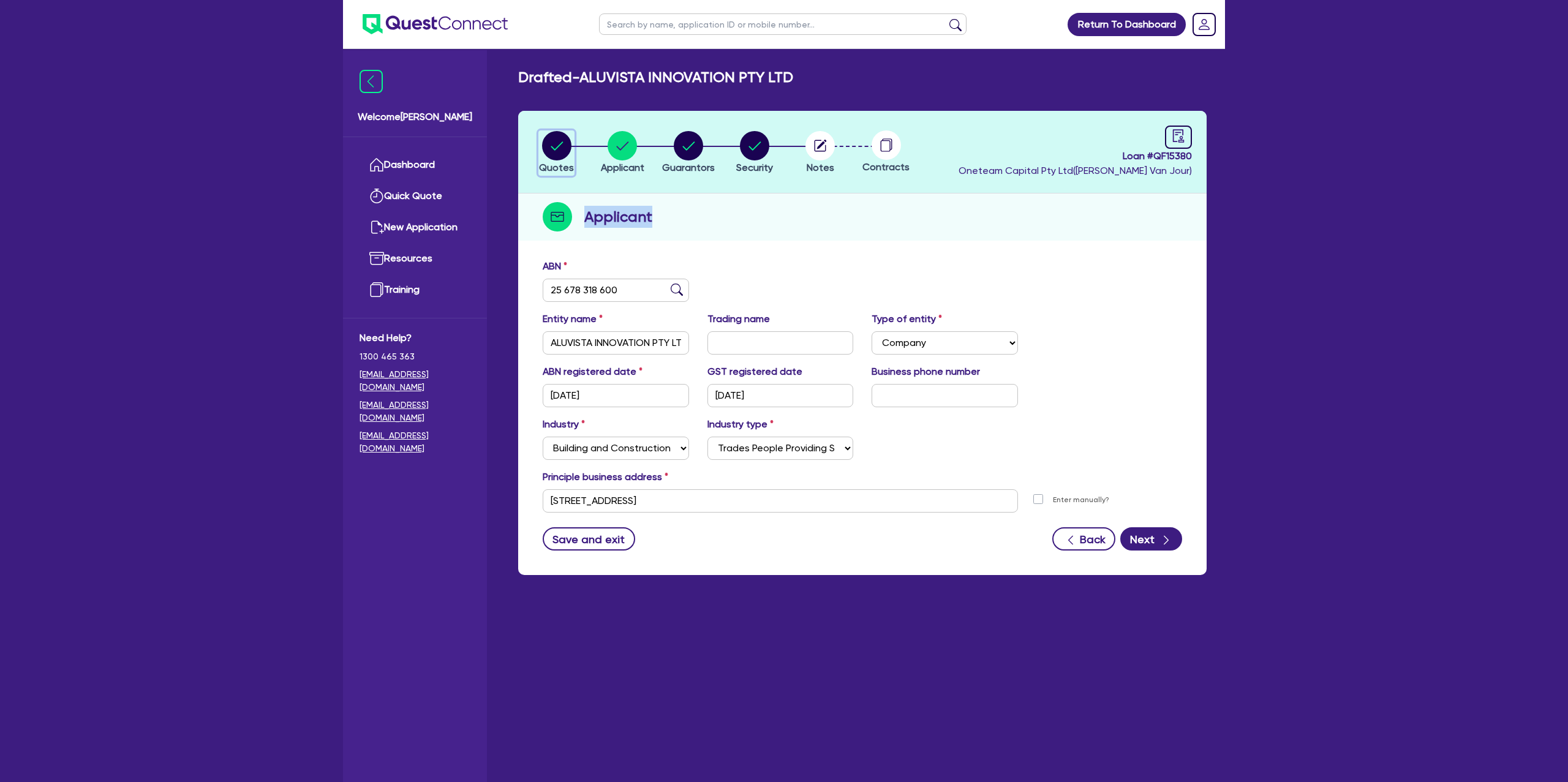
select select "Other"
select select "CARS_AND_LIGHT_TRUCKS"
select select "PASSENGER_VEHICLES"
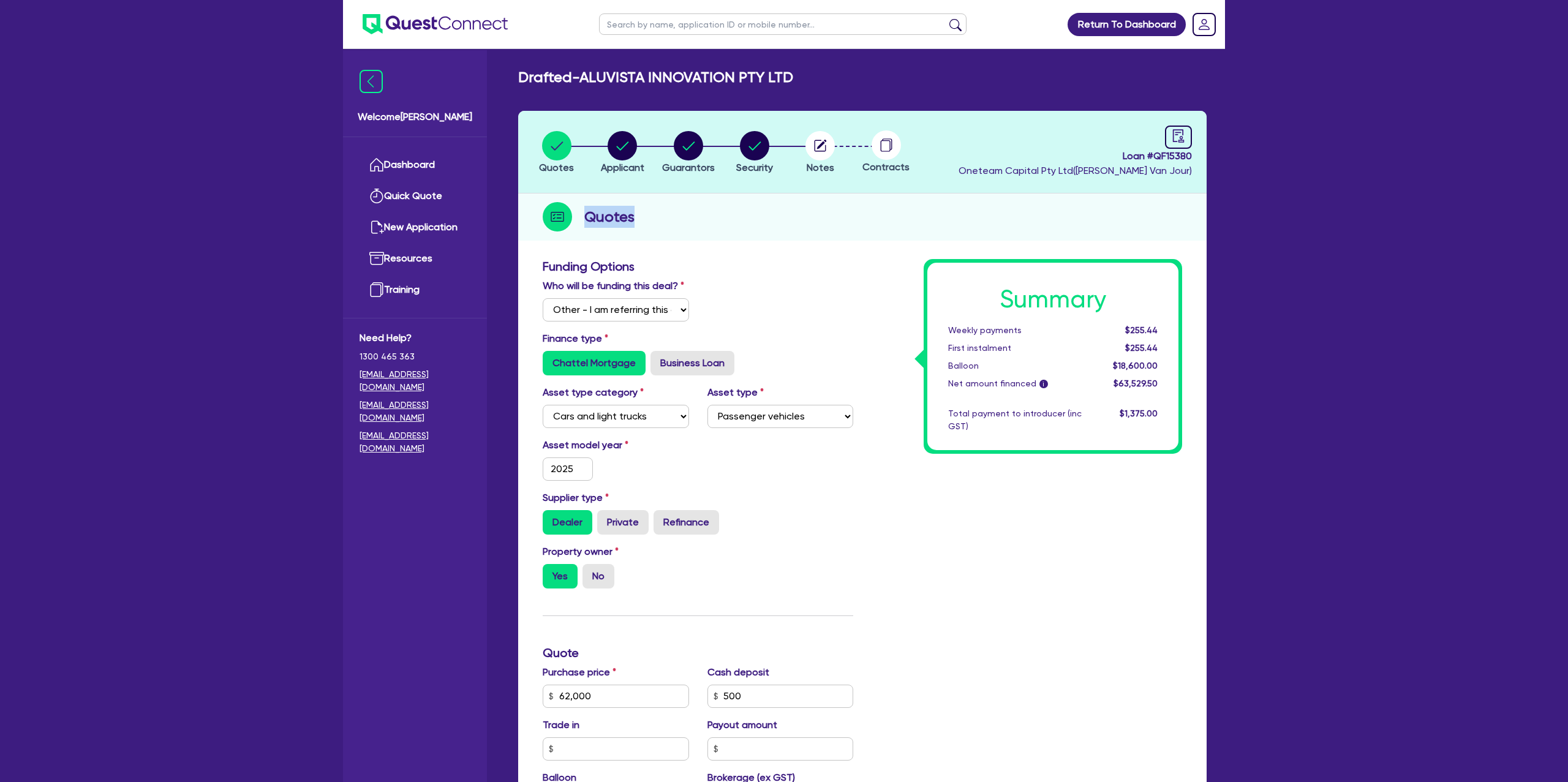
click at [719, 217] on div "Quotes" at bounding box center [862, 217] width 689 height 47
click at [429, 166] on link "Dashboard" at bounding box center [415, 165] width 111 height 31
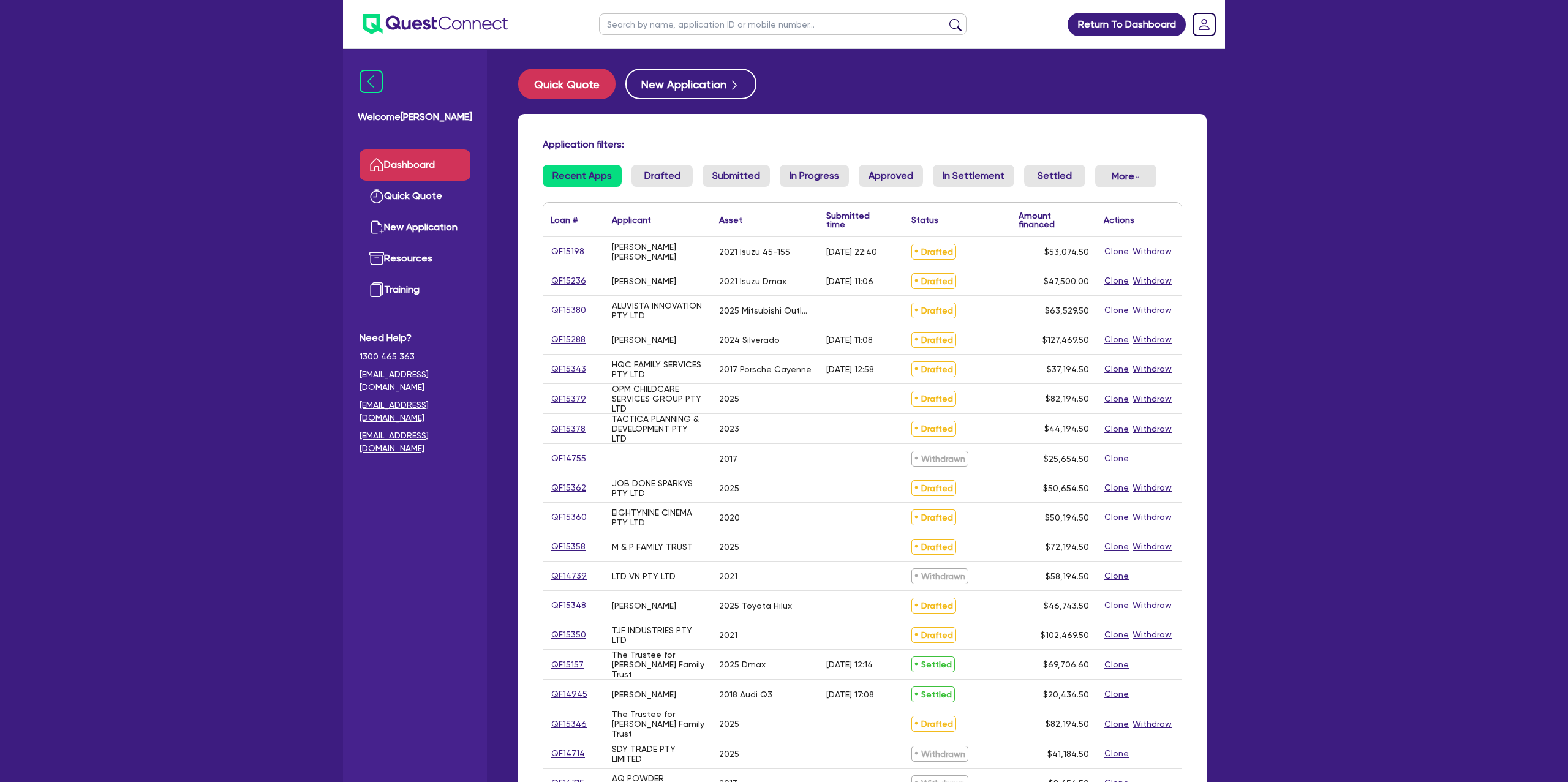
click at [691, 16] on input "text" at bounding box center [782, 24] width 368 height 22
click at [946, 18] on button "submit" at bounding box center [956, 27] width 20 height 17
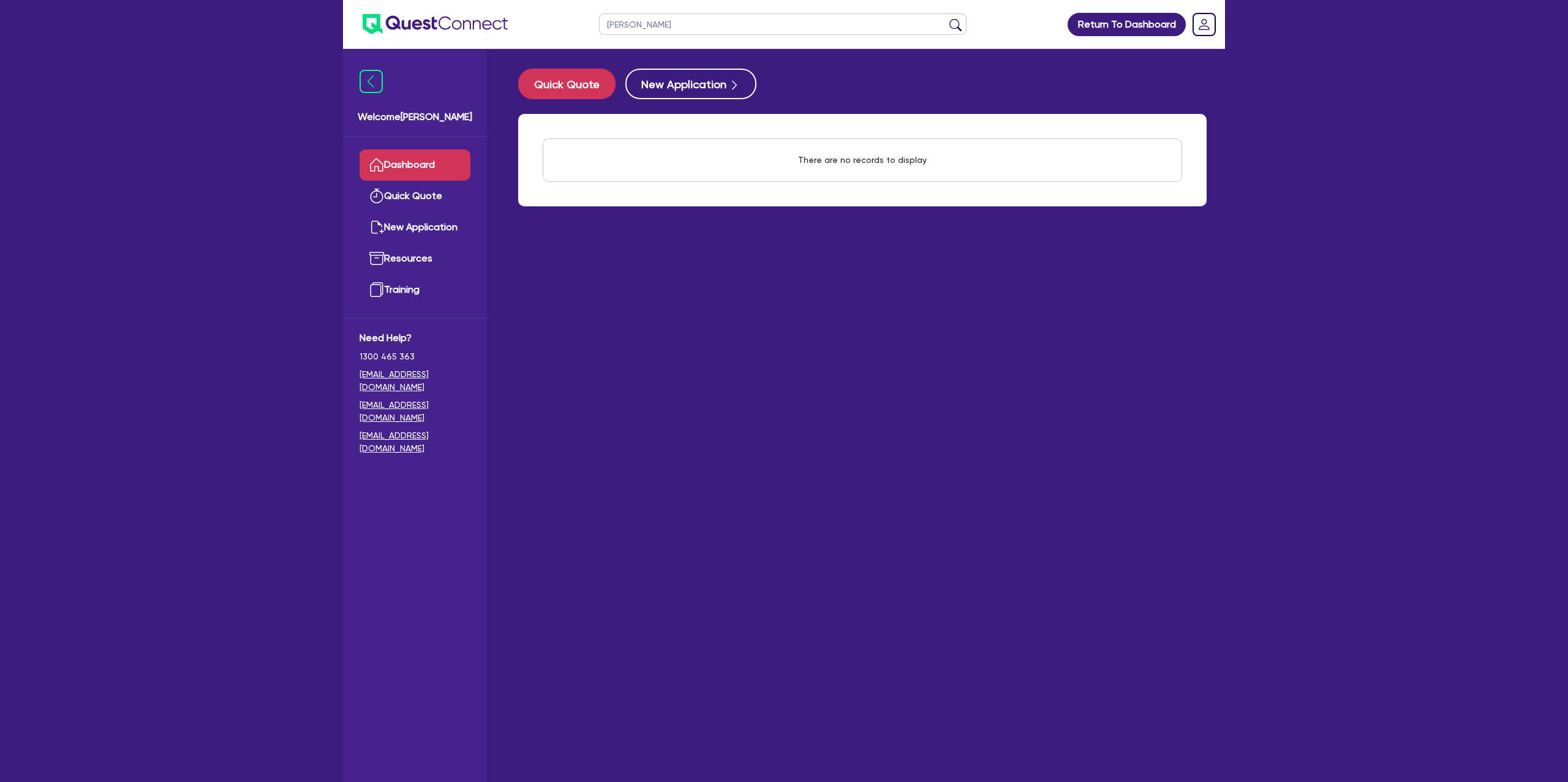
type input "[PERSON_NAME]"
click at [946, 18] on button "submit" at bounding box center [956, 27] width 20 height 17
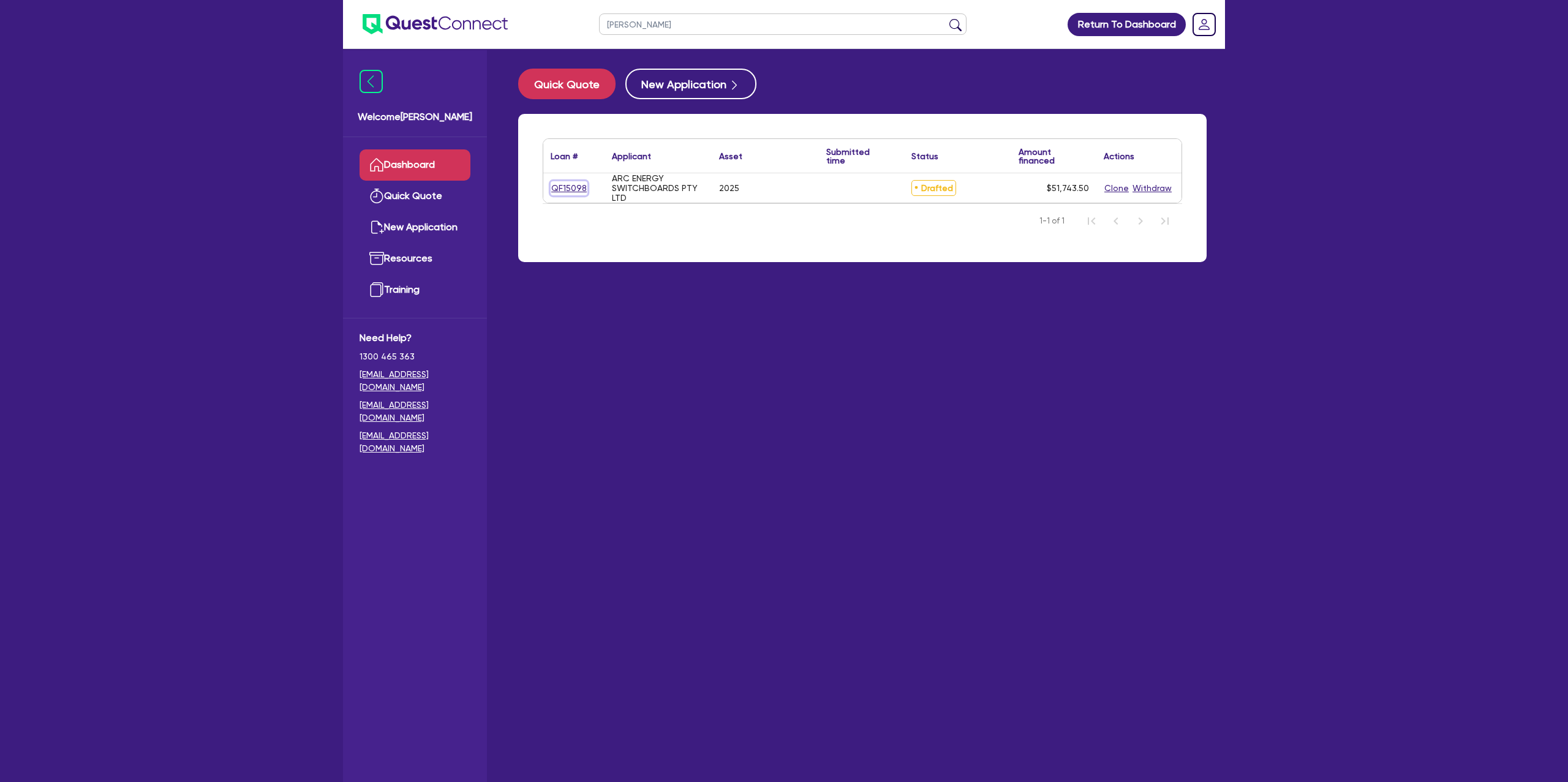
click at [574, 190] on link "QF15098" at bounding box center [569, 189] width 37 height 14
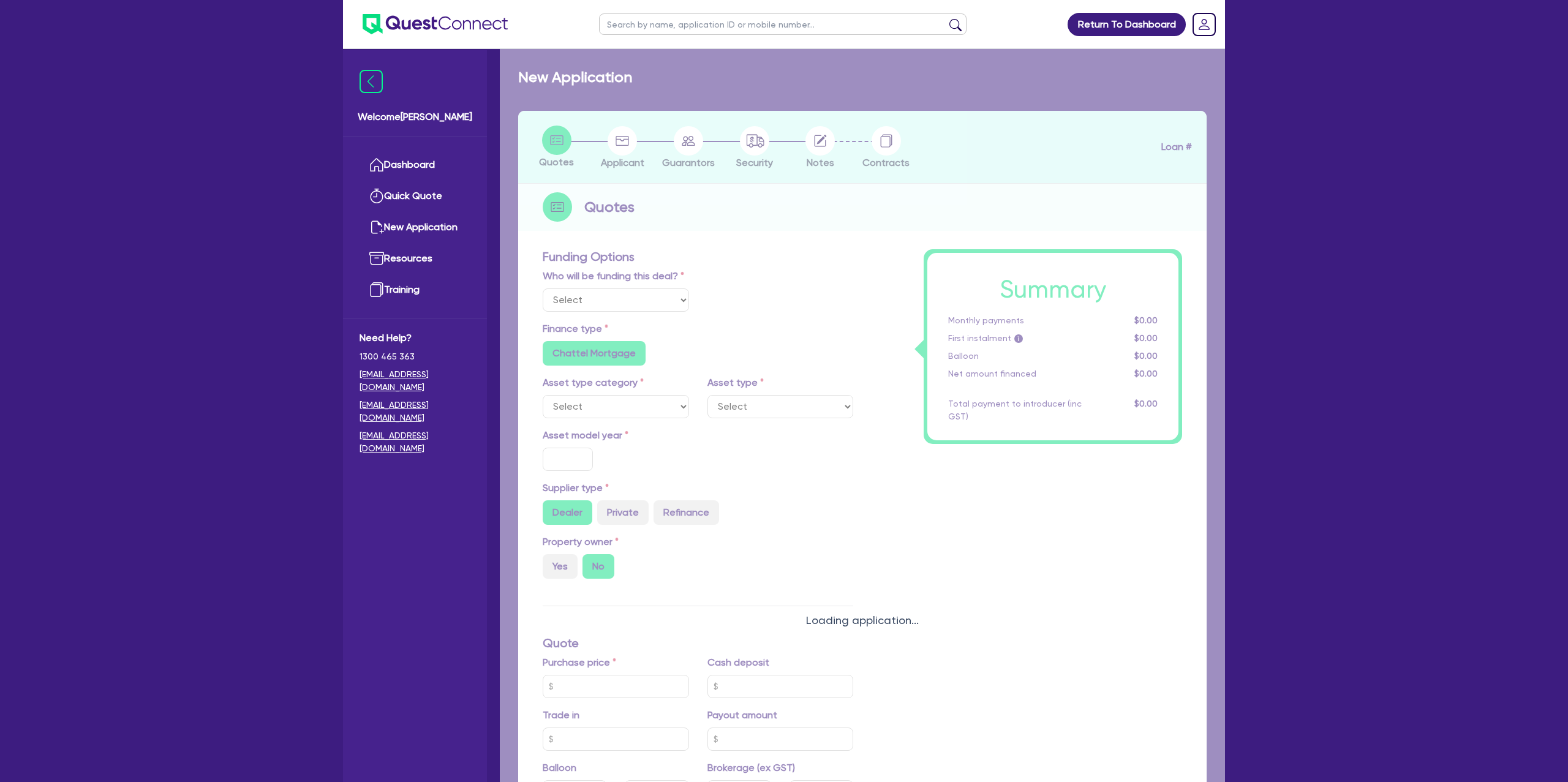
select select "CARS_AND_LIGHT_TRUCKS"
type input "2025"
type input "50,000"
type input "30"
type input "15,000"
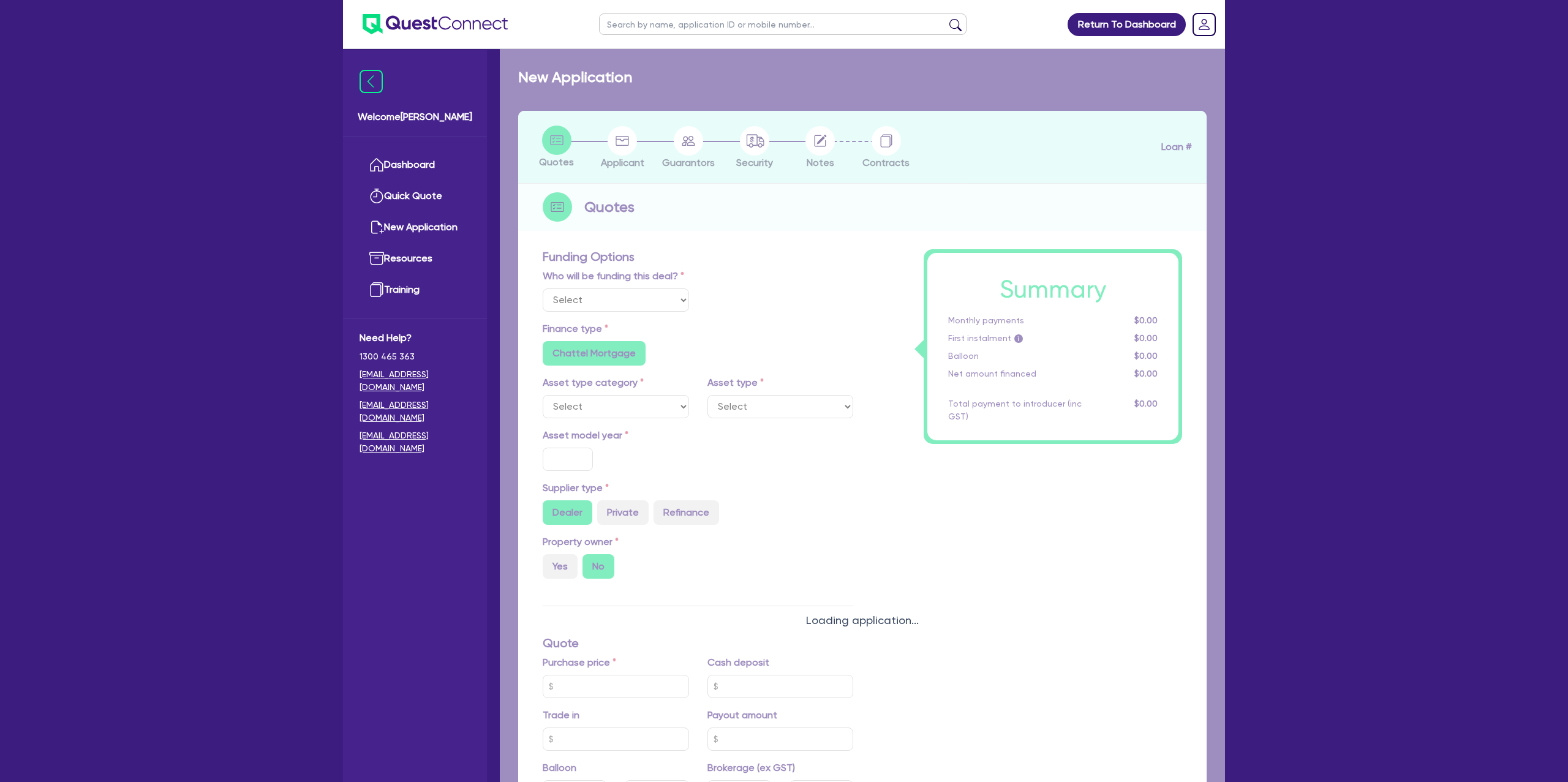
type input "2"
type input "1,034.87"
radio input "false"
type input "12.99"
radio input "false"
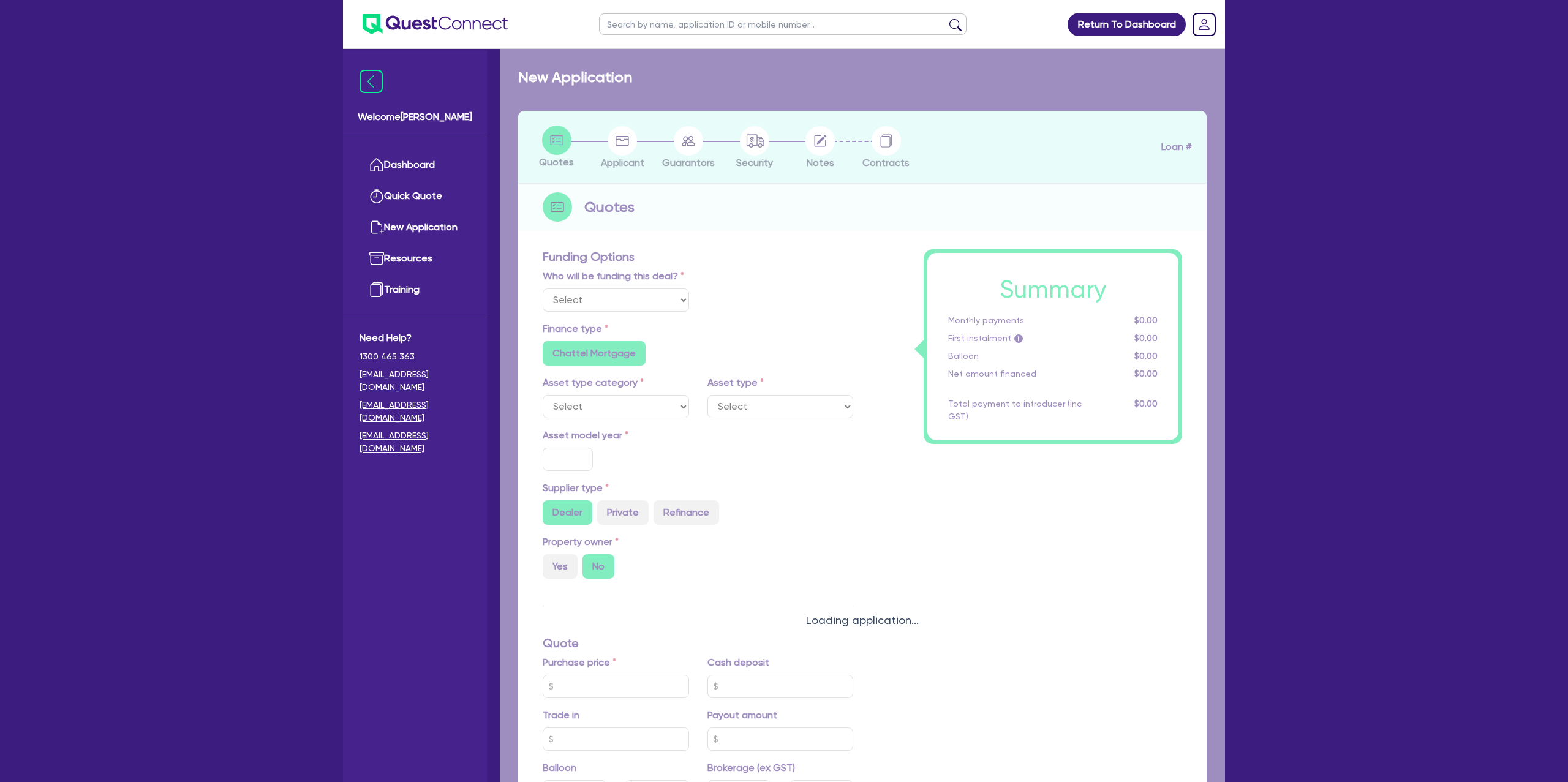
type input "990"
radio input "true"
select select "PASSENGER_VEHICLES"
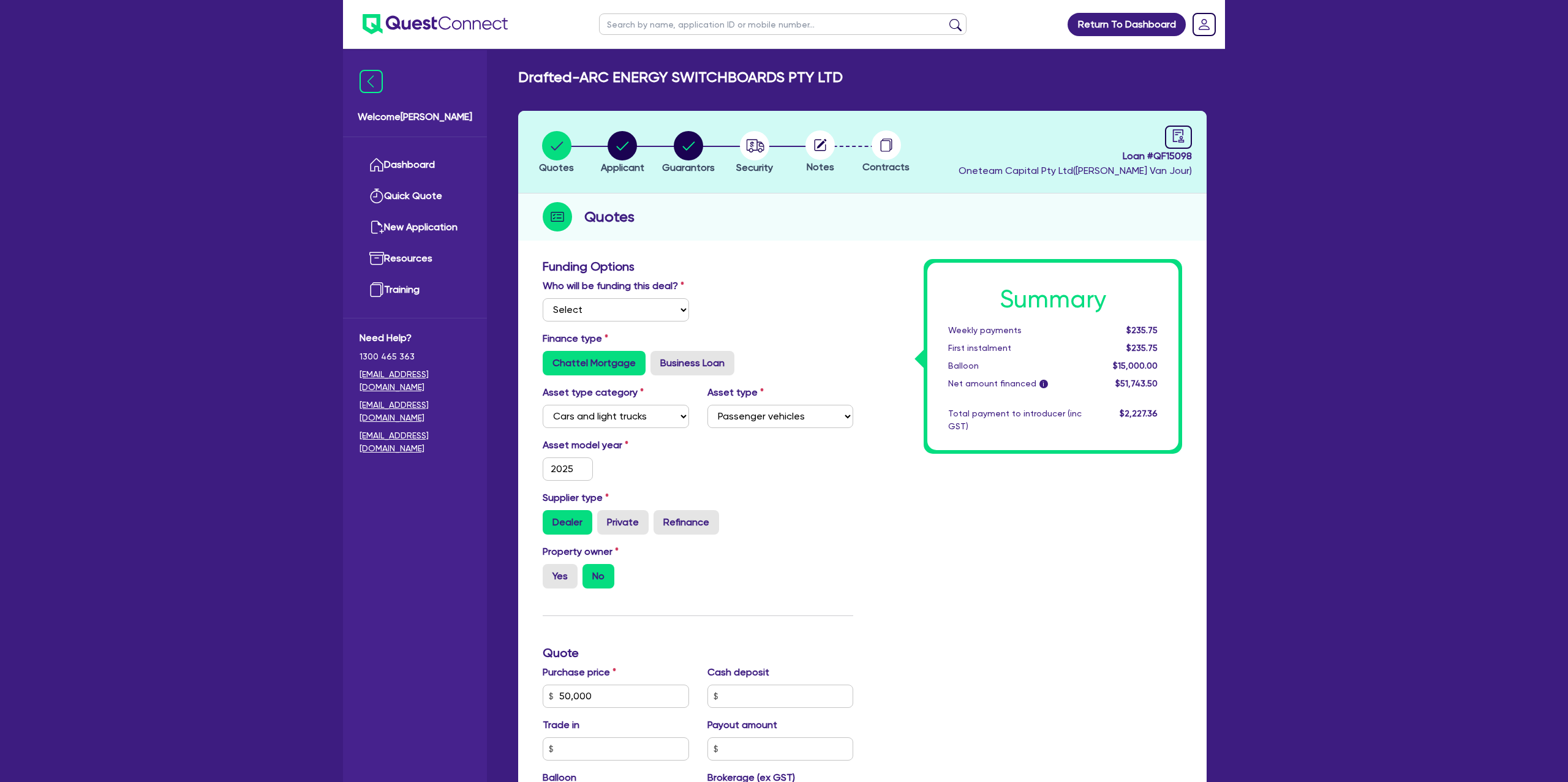
click at [685, 25] on input "text" at bounding box center [782, 24] width 368 height 22
type input "Jansen"
click button "submit" at bounding box center [956, 27] width 20 height 17
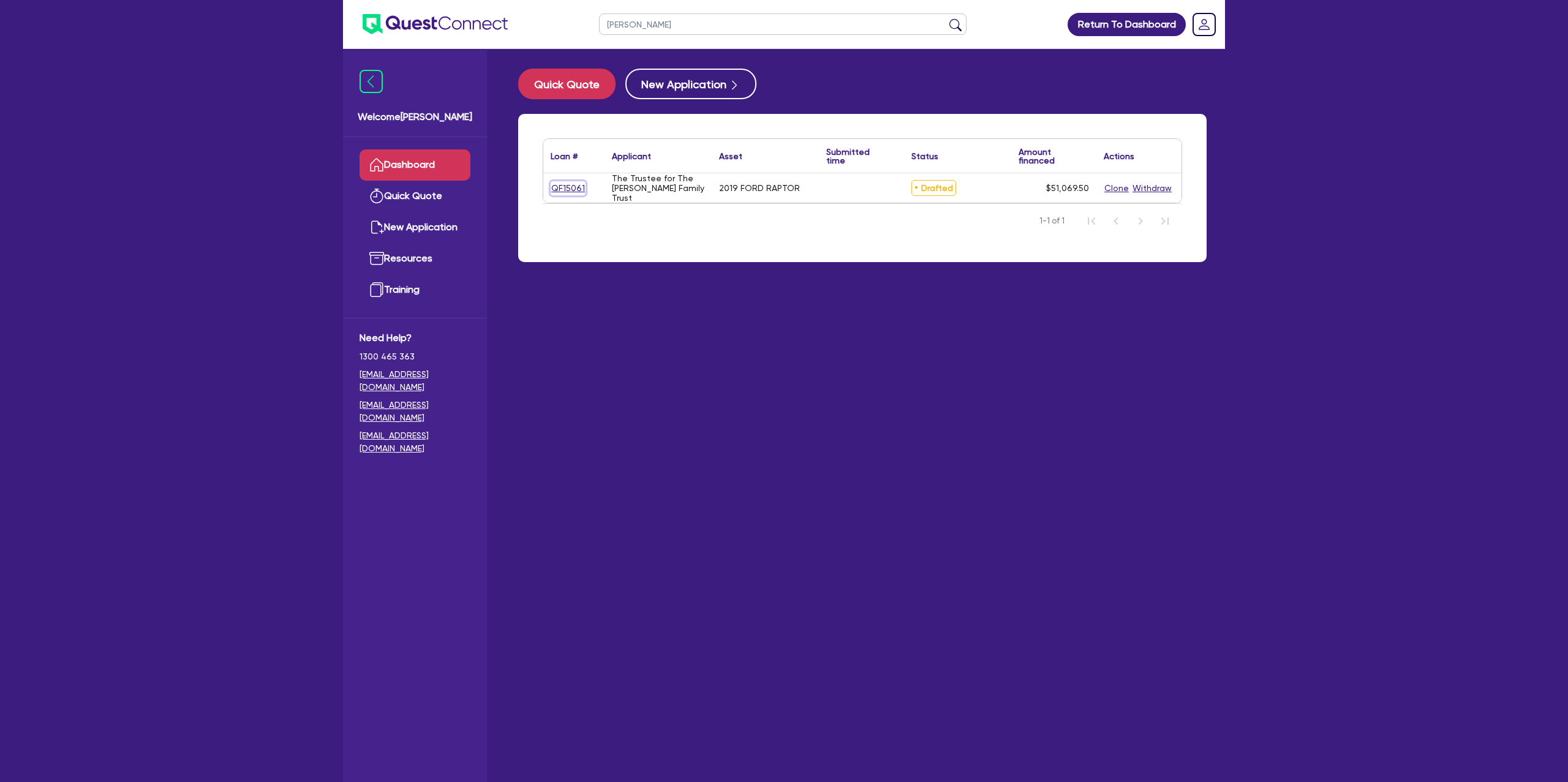
click at [567, 186] on link "QF15061" at bounding box center [568, 189] width 35 height 14
select select "CARS_AND_LIGHT_TRUCKS"
select select "PASSENGER_VEHICLES"
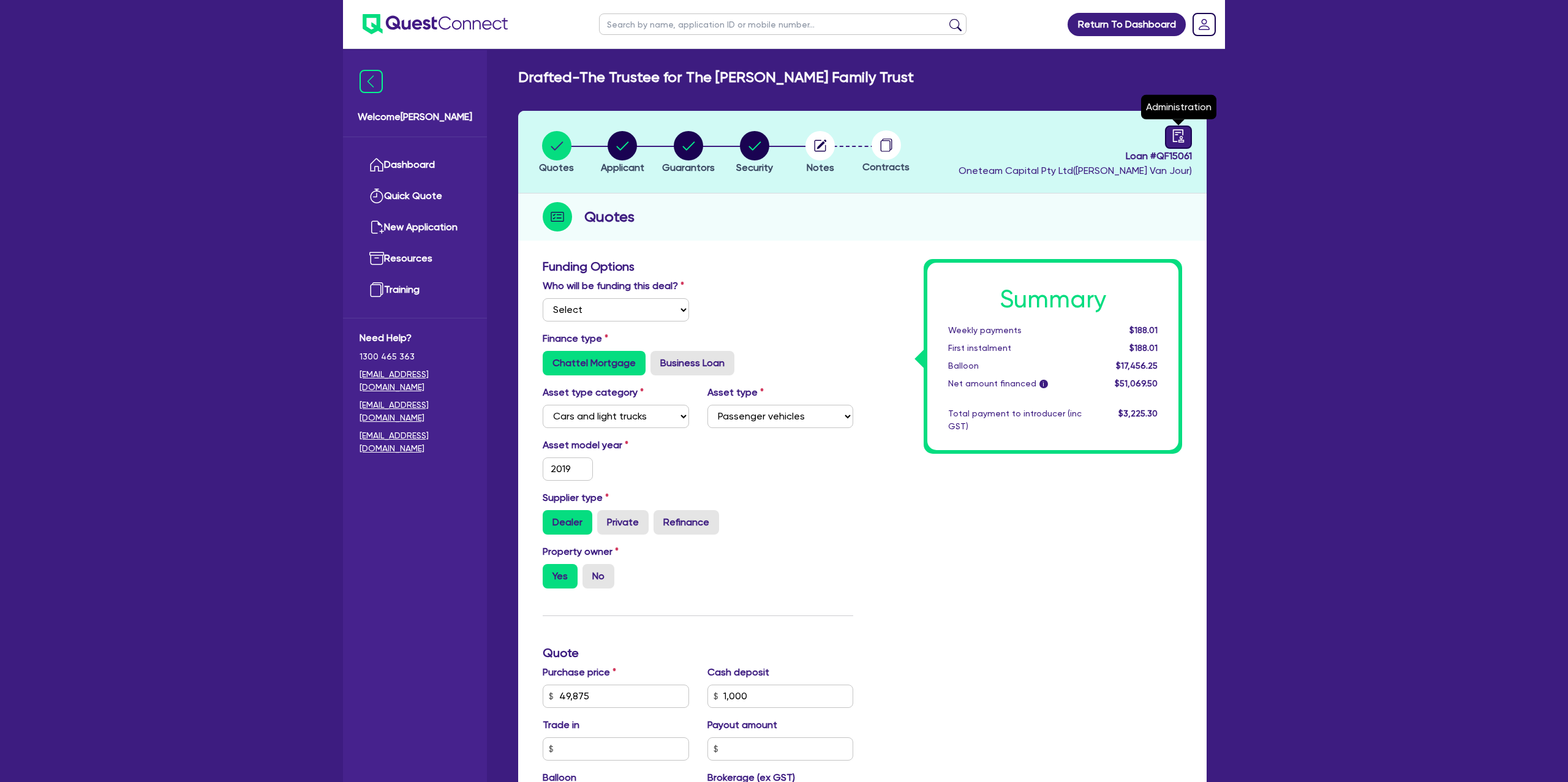
click at [1168, 136] on div at bounding box center [1178, 138] width 27 height 24
select select "DRAFTED_NEW"
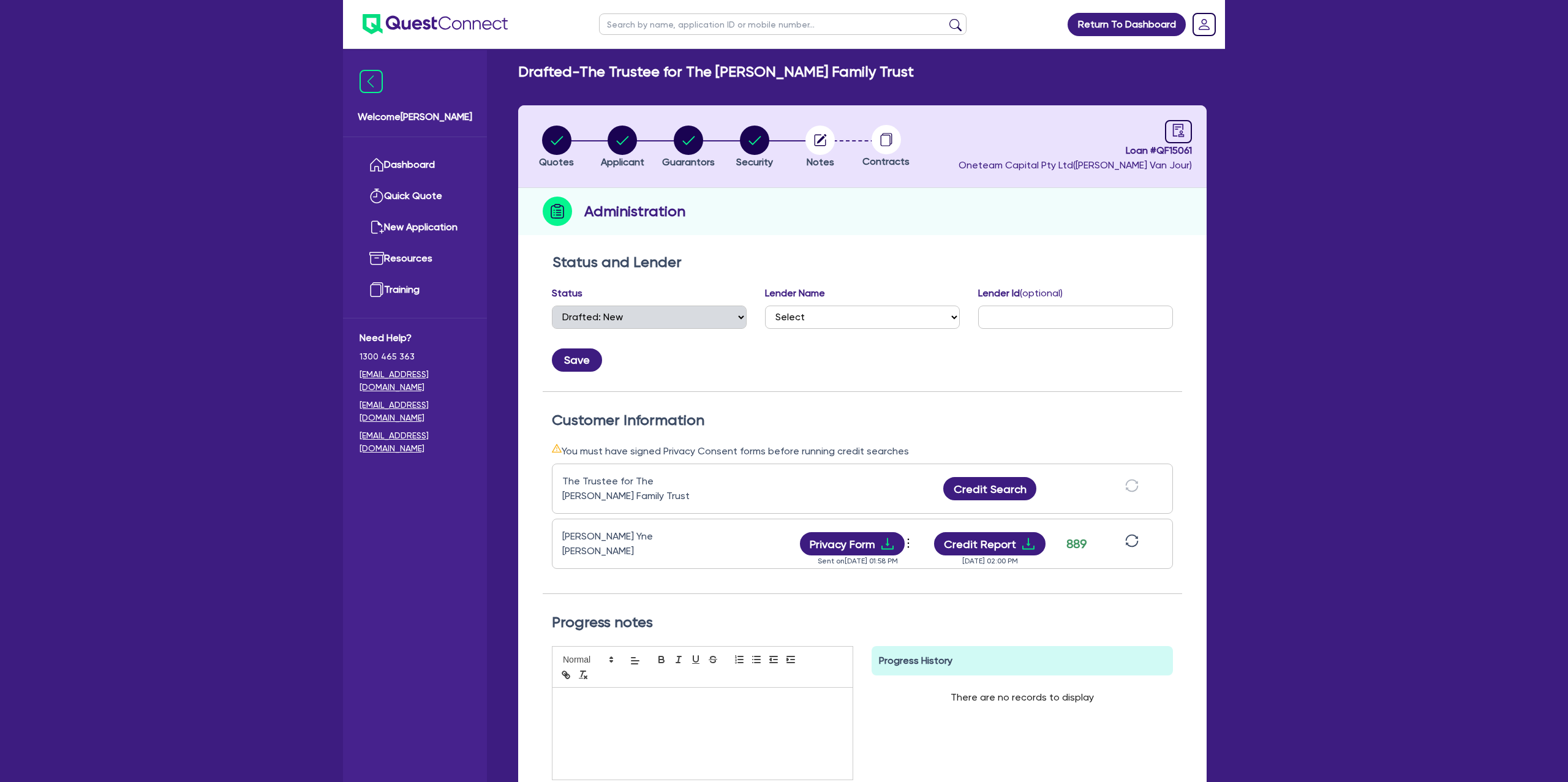
scroll to position [3, 0]
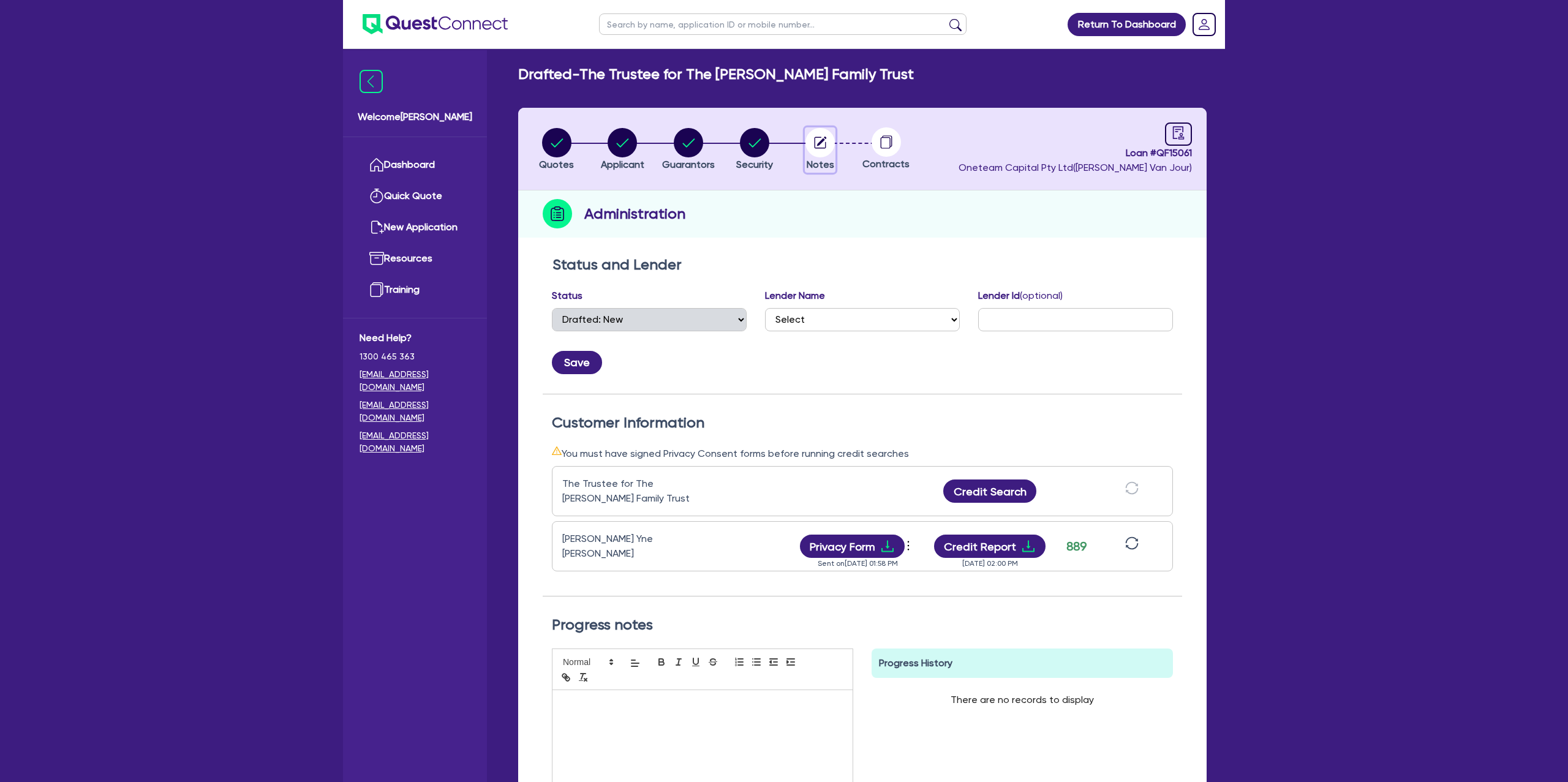
click at [826, 141] on icon "button" at bounding box center [820, 142] width 12 height 12
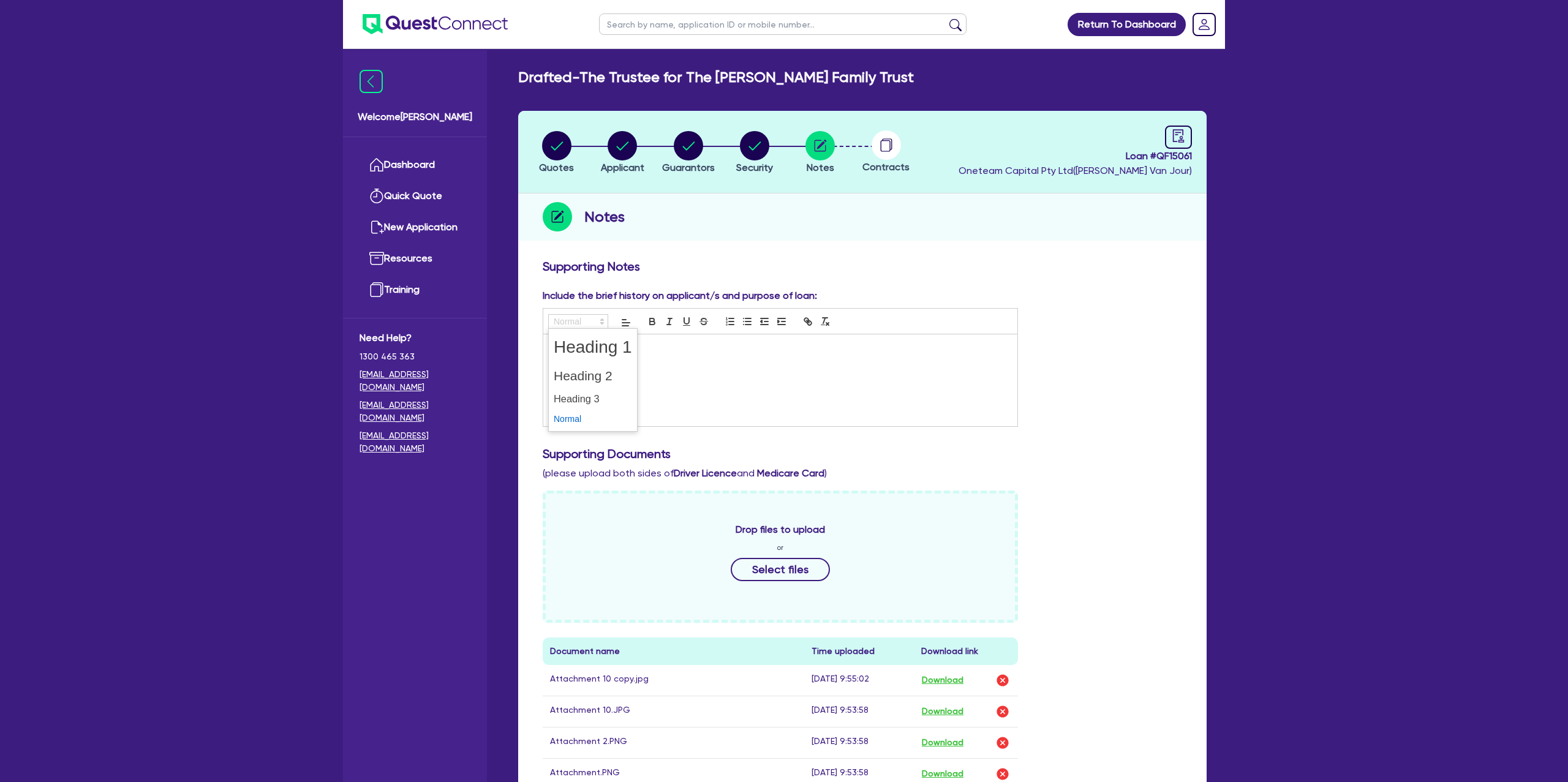
drag, startPoint x: 599, startPoint y: 325, endPoint x: 687, endPoint y: 334, distance: 88.5
click at [608, 329] on span at bounding box center [579, 322] width 60 height 14
drag, startPoint x: 753, startPoint y: 375, endPoint x: 705, endPoint y: 375, distance: 48.0
click at [752, 375] on div at bounding box center [780, 380] width 474 height 92
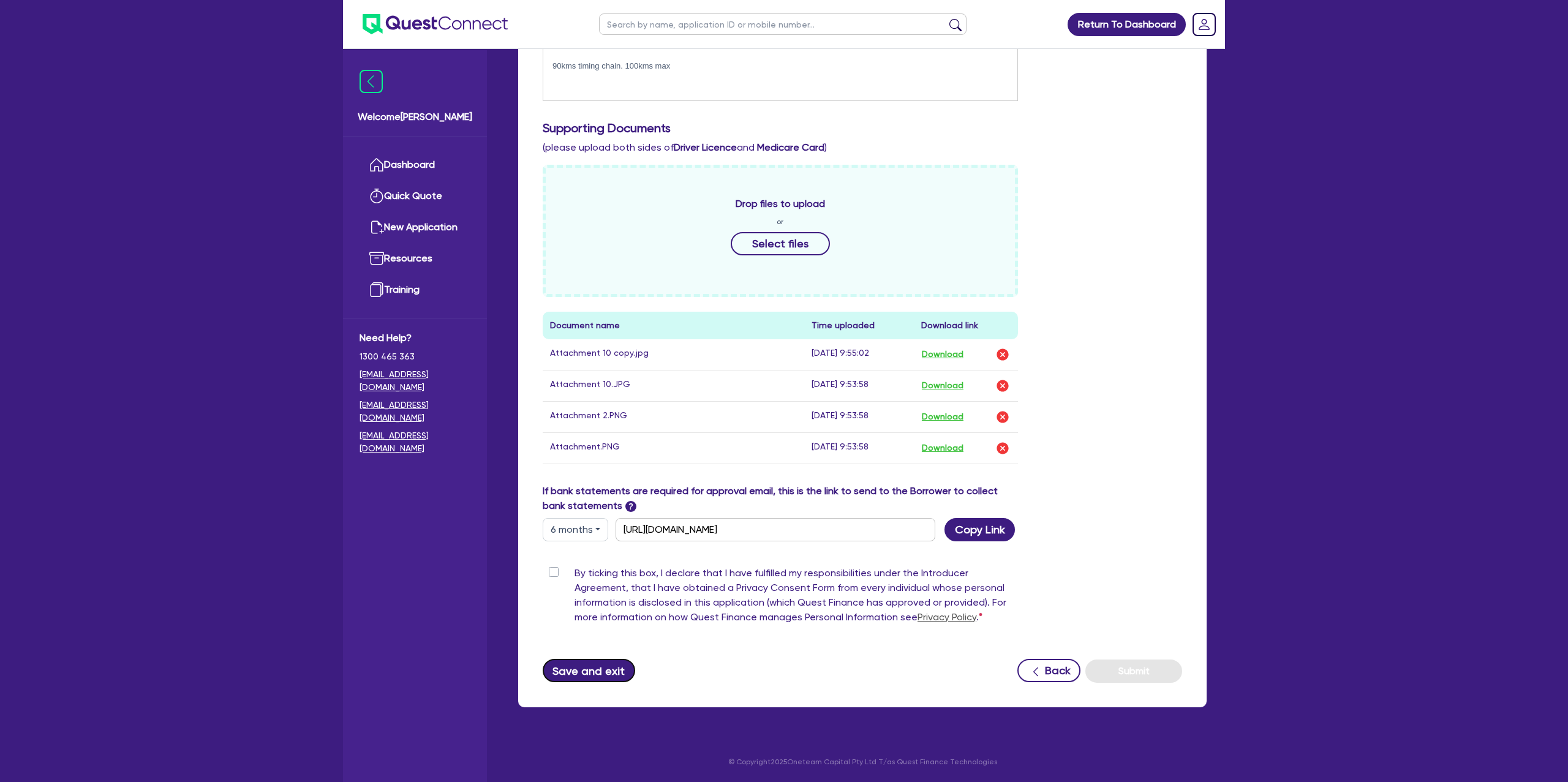
click at [580, 669] on button "Save and exit" at bounding box center [588, 671] width 92 height 24
